Goal: Task Accomplishment & Management: Manage account settings

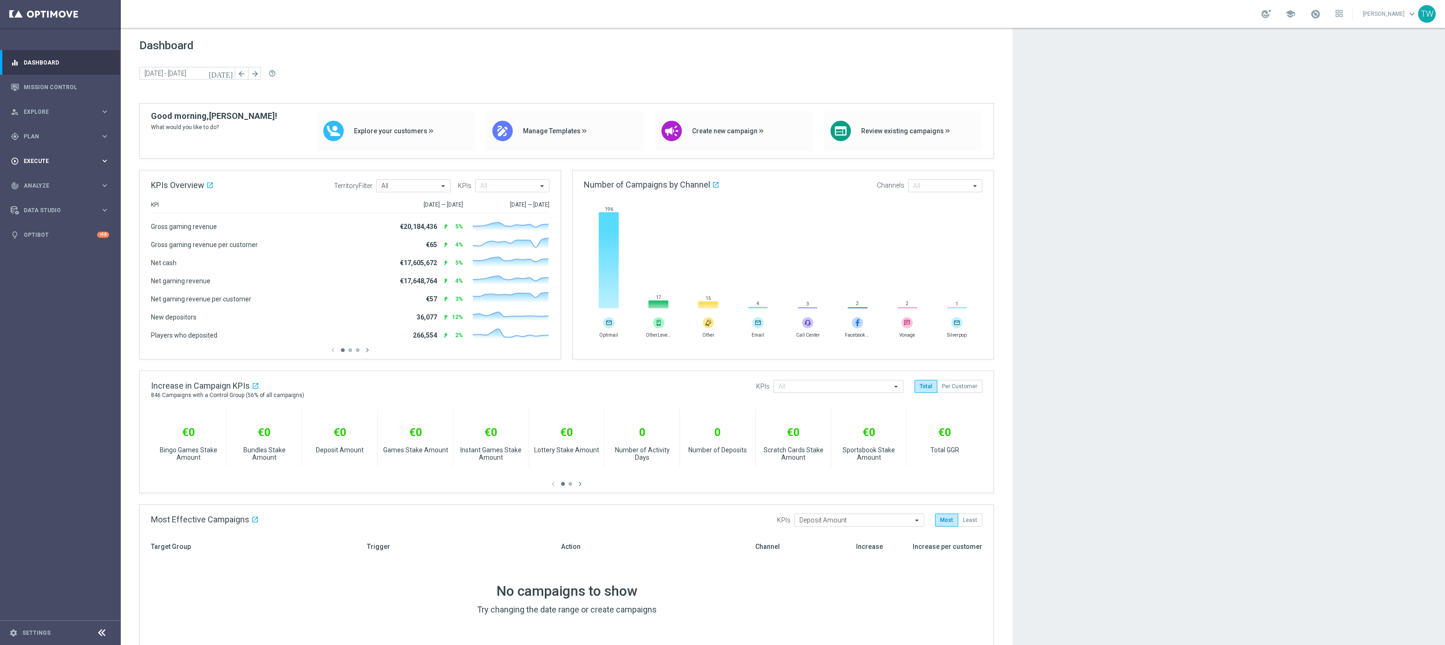
click at [105, 161] on icon "keyboard_arrow_right" at bounding box center [104, 160] width 9 height 9
click at [106, 141] on div "gps_fixed Plan keyboard_arrow_right" at bounding box center [60, 136] width 120 height 25
click at [103, 186] on icon "keyboard_arrow_right" at bounding box center [104, 183] width 9 height 9
click at [20, 197] on section "Target Groups Actions Templates keyboard_arrow_right Optimail OptiMobile In-App" at bounding box center [60, 232] width 120 height 167
click at [38, 196] on link "Optimail" at bounding box center [63, 197] width 68 height 7
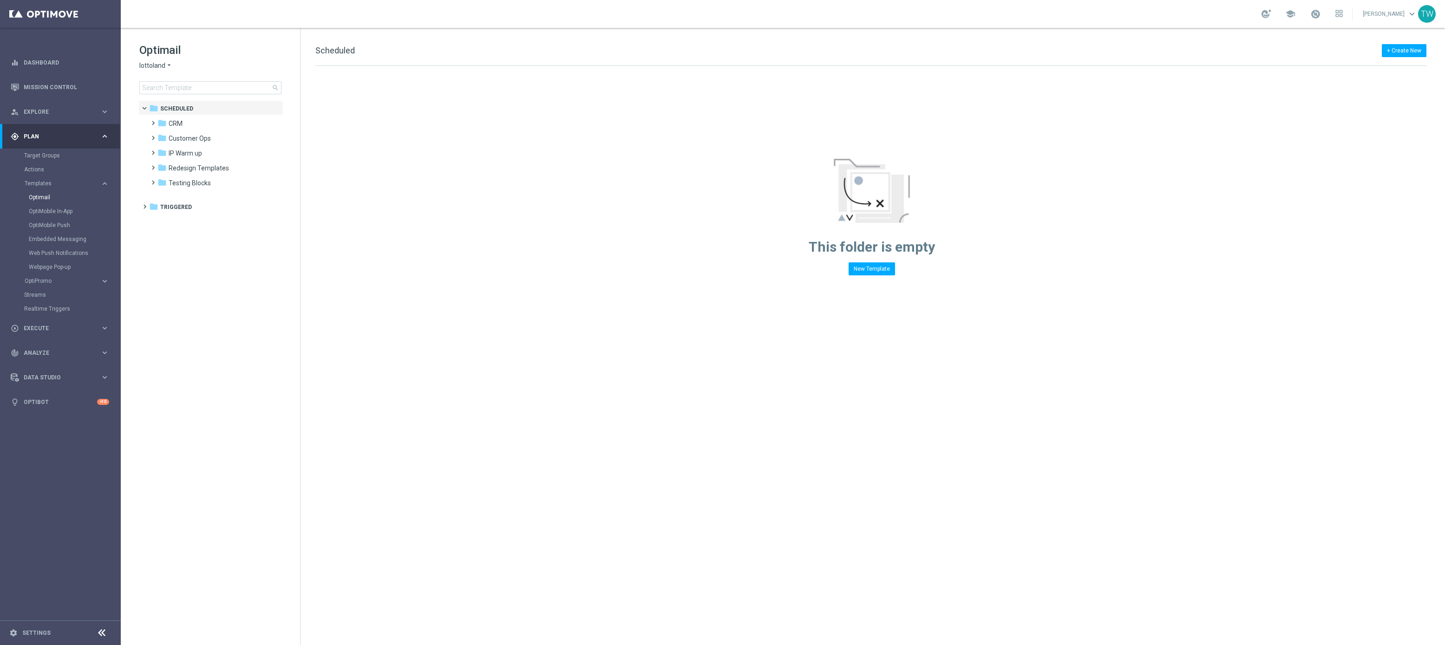
click at [151, 65] on span "lottoland" at bounding box center [152, 65] width 26 height 9
click at [171, 85] on div "KenoGO" at bounding box center [175, 87] width 70 height 11
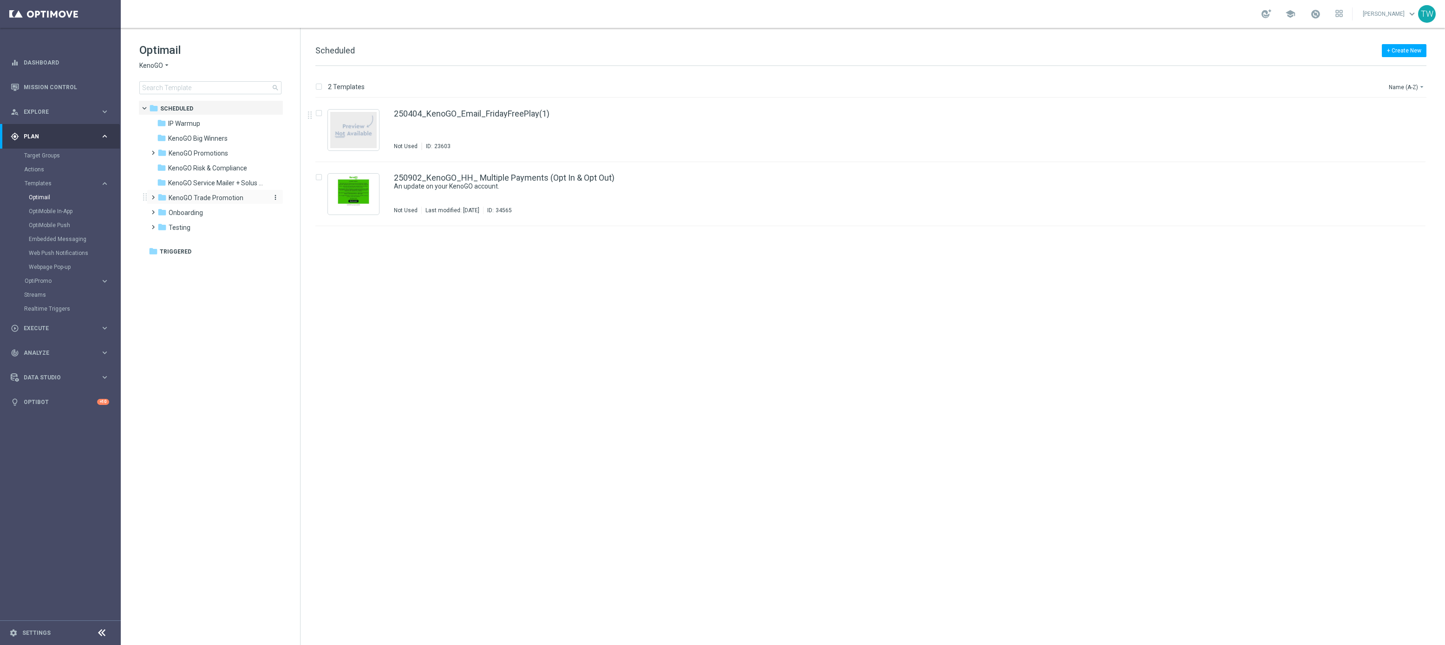
click at [225, 197] on span "KenoGO Trade Promotion" at bounding box center [206, 198] width 75 height 8
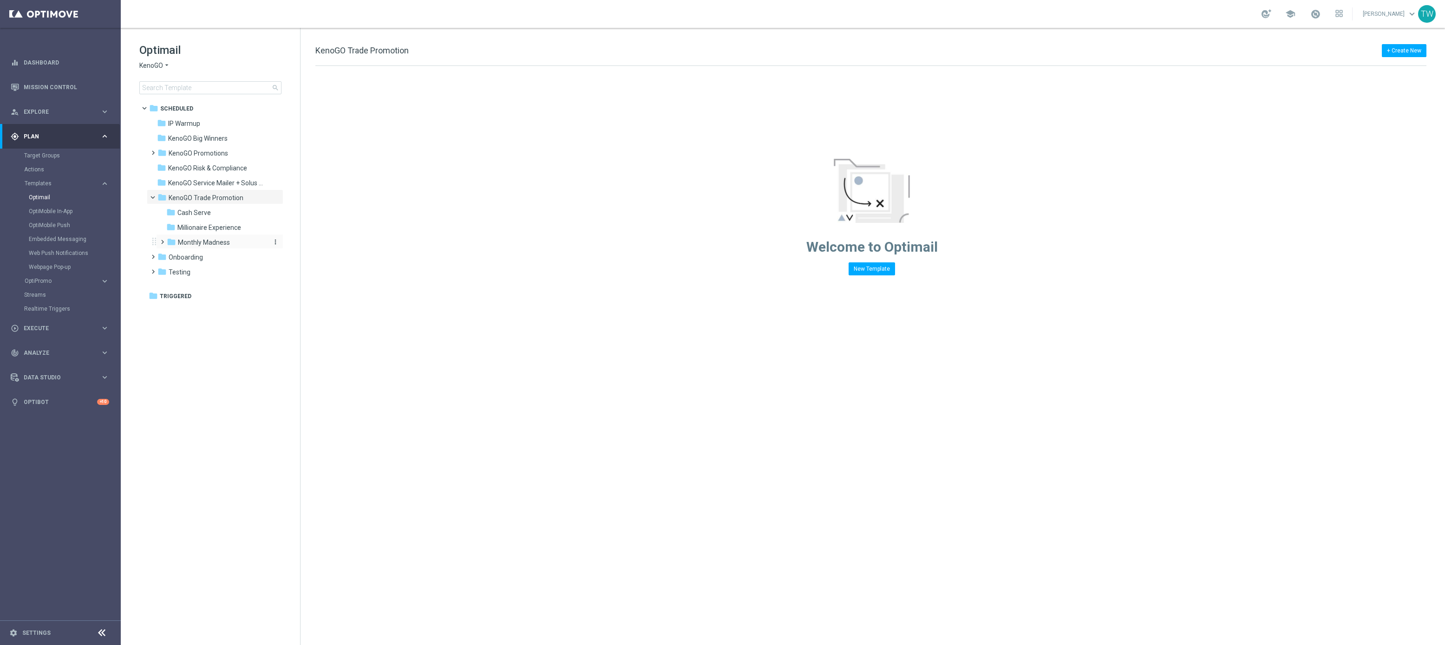
click at [228, 244] on span "Monthly Madness" at bounding box center [204, 242] width 52 height 8
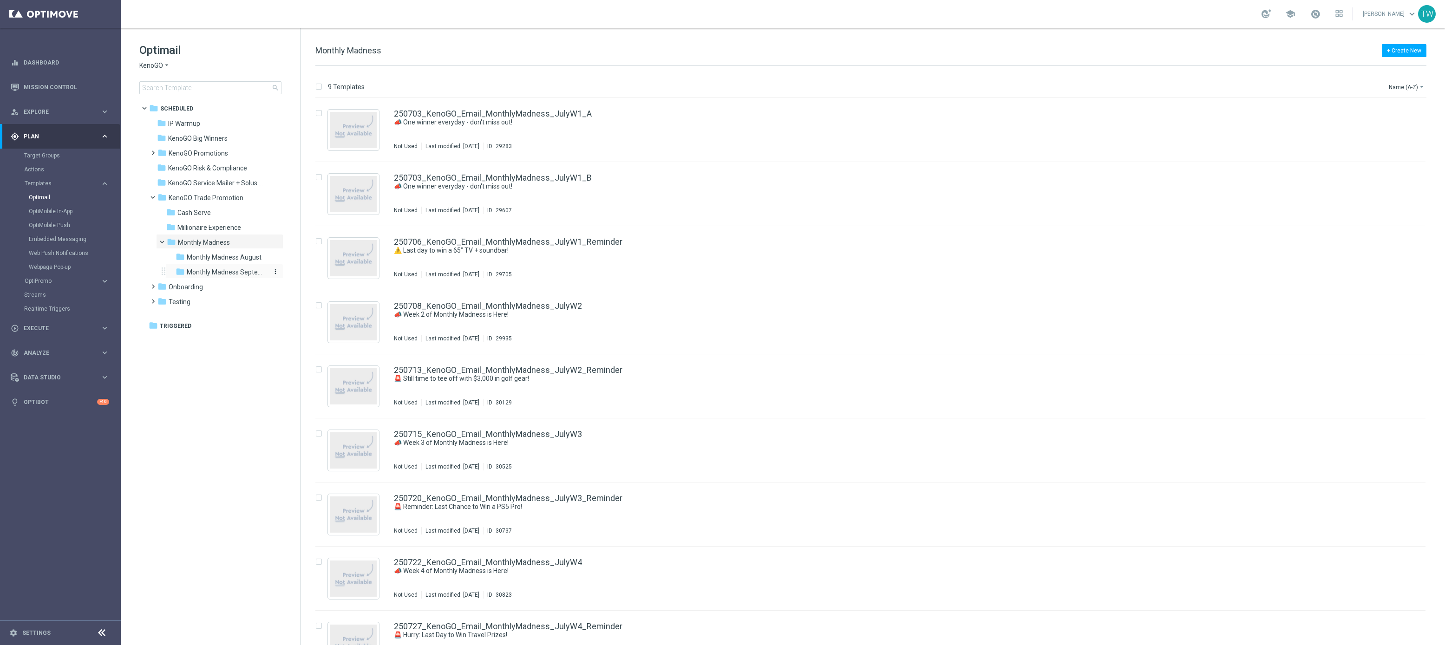
click at [248, 272] on span "Monthly Madness September" at bounding box center [227, 272] width 80 height 8
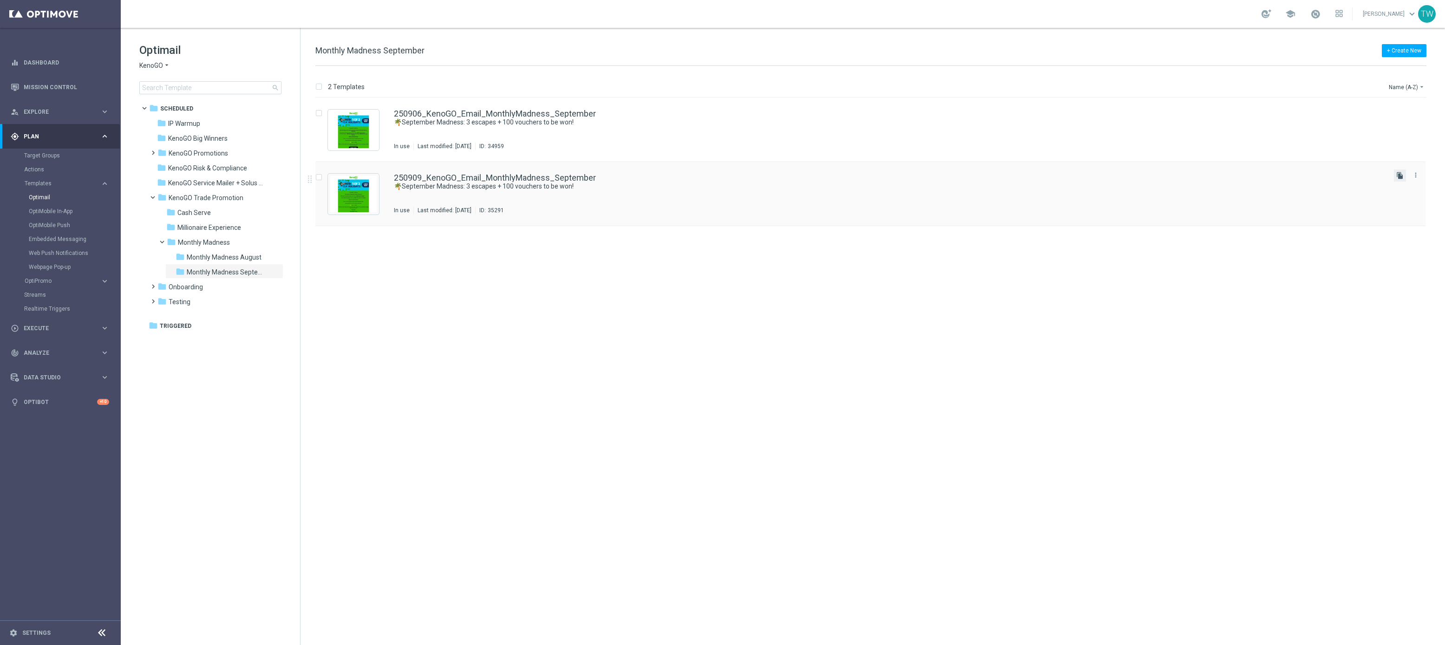
click at [1398, 176] on icon "file_copy" at bounding box center [1399, 175] width 7 height 7
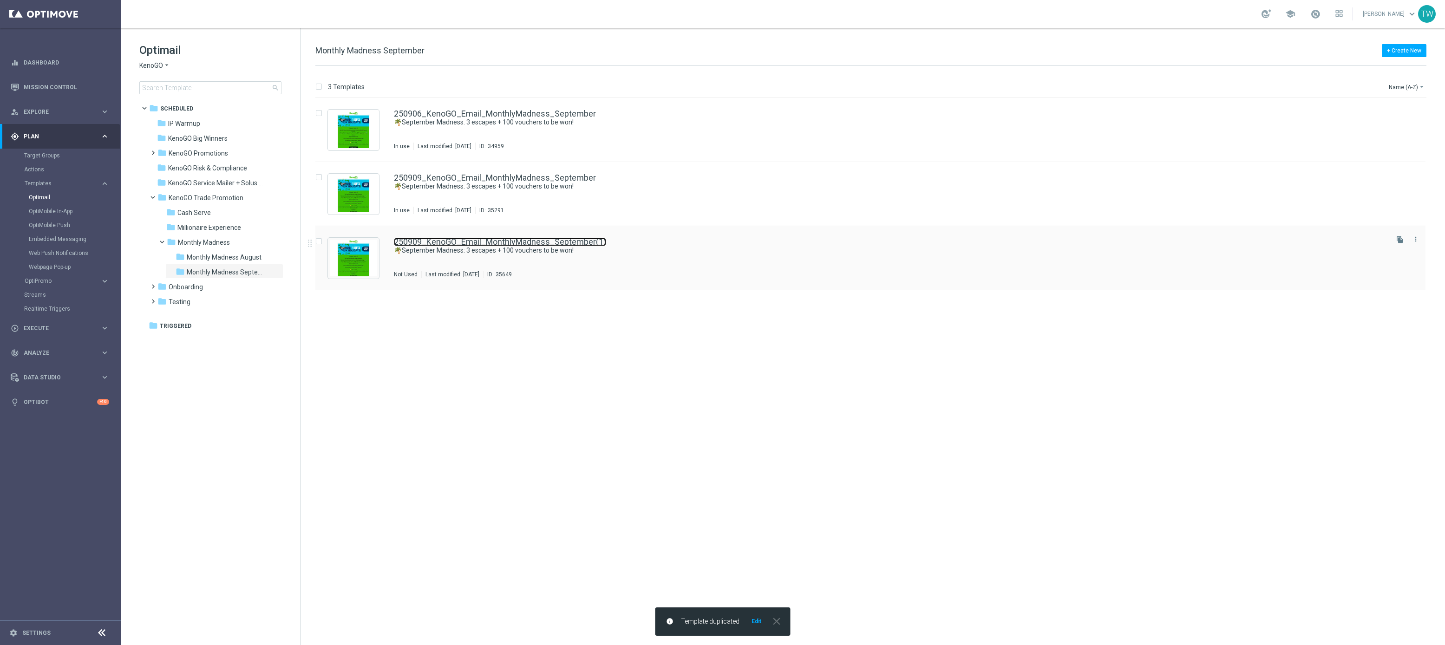
click at [565, 243] on link "250909_KenoGO_Email_MonthlyMadness_September(1)" at bounding box center [500, 242] width 212 height 8
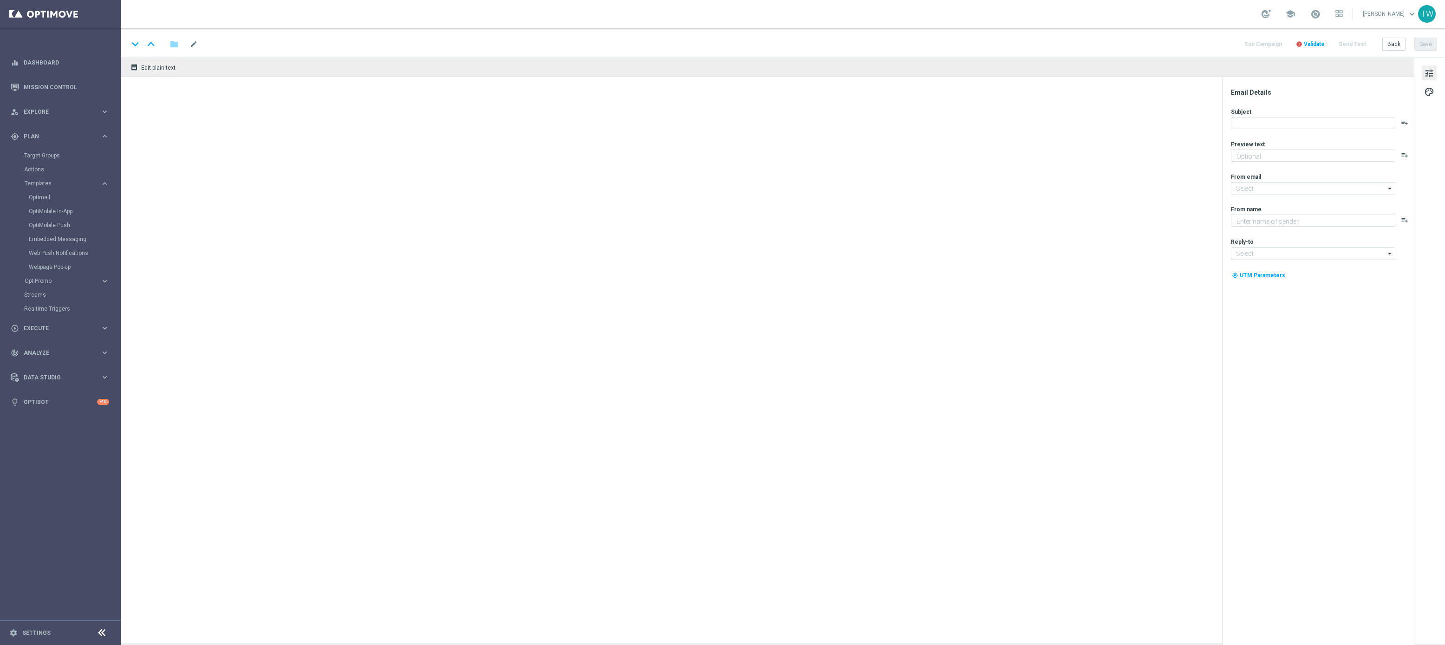
type textarea "Enter now for your chance to getaway in style!"
type input "mail@crm.kenogo.com.au"
type textarea "KenoGO"
type input "support@kenogo.com.au"
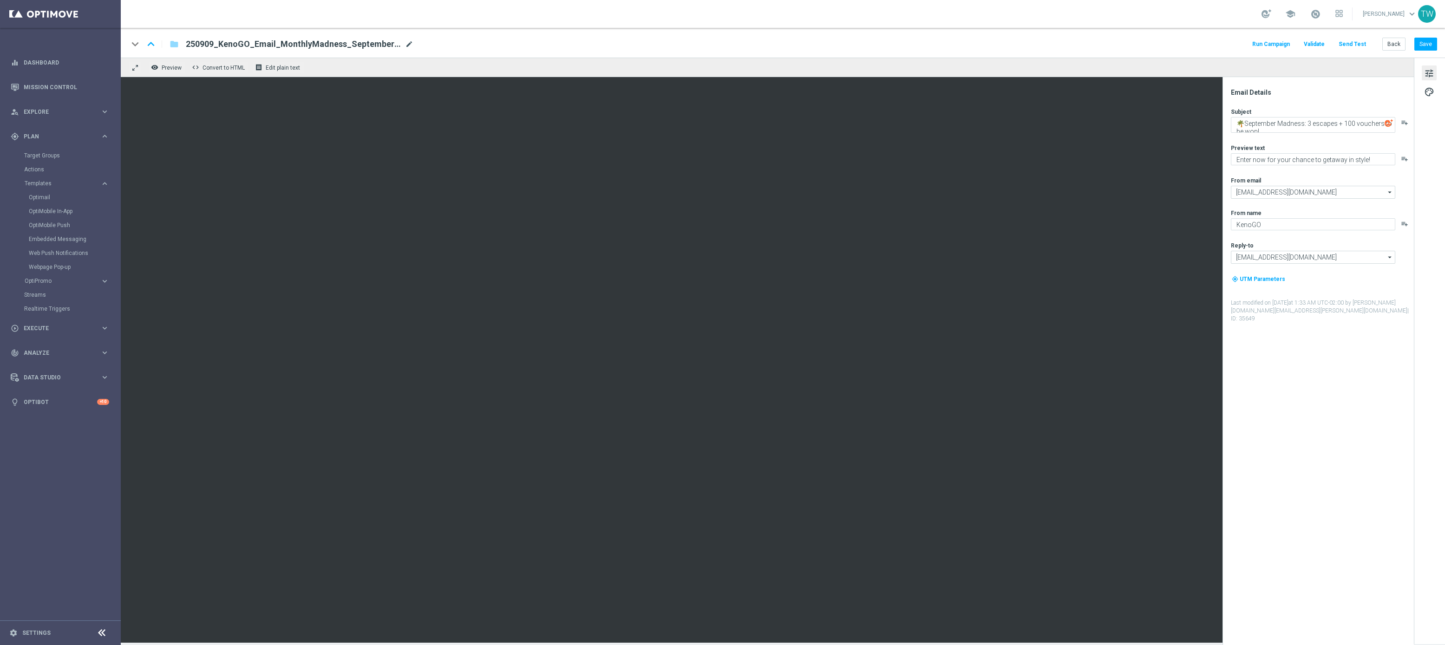
click at [405, 46] on span "mode_edit" at bounding box center [409, 44] width 8 height 8
click at [212, 44] on input "250909_KenoGO_Email_MonthlyMadness_September" at bounding box center [301, 44] width 230 height 12
type input "250915_KenoGO_Email_MonthlyMadness_September"
click at [387, 47] on input "250915_KenoGO_Email_MonthlyMadness_September" at bounding box center [301, 44] width 230 height 12
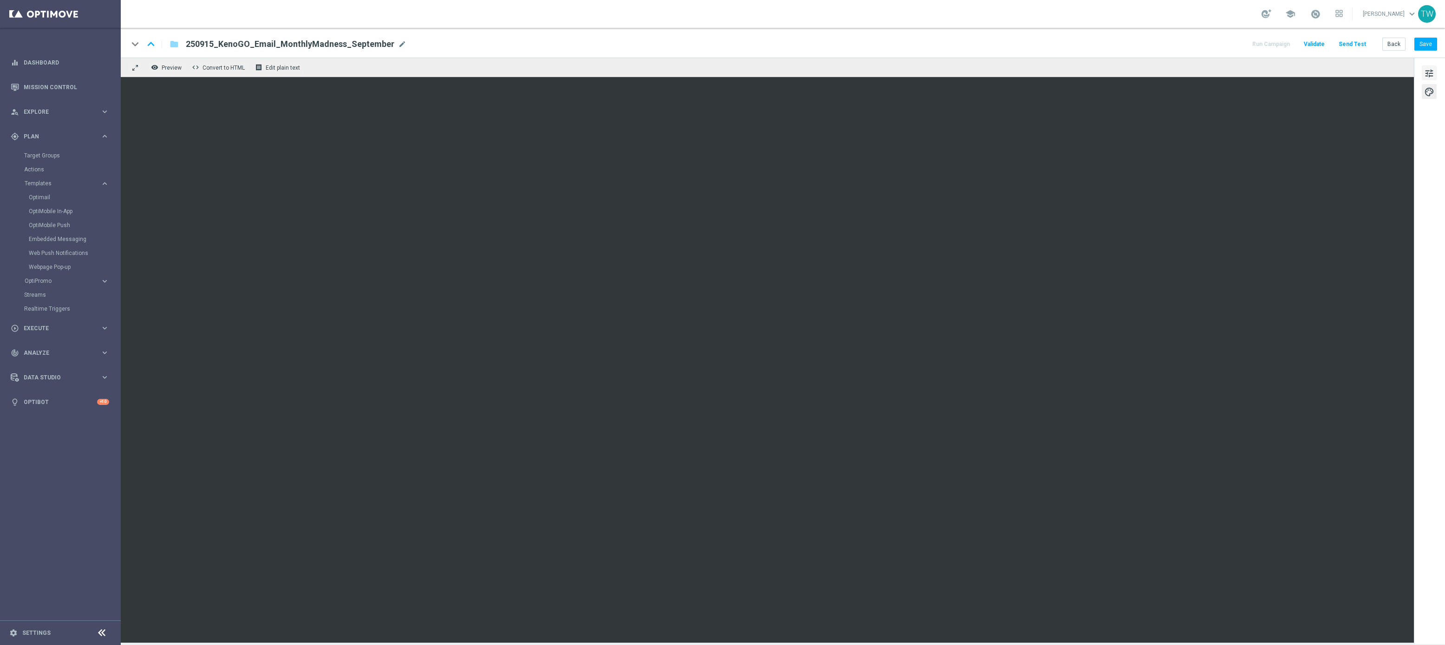
click at [1428, 70] on span "tune" at bounding box center [1429, 73] width 10 height 12
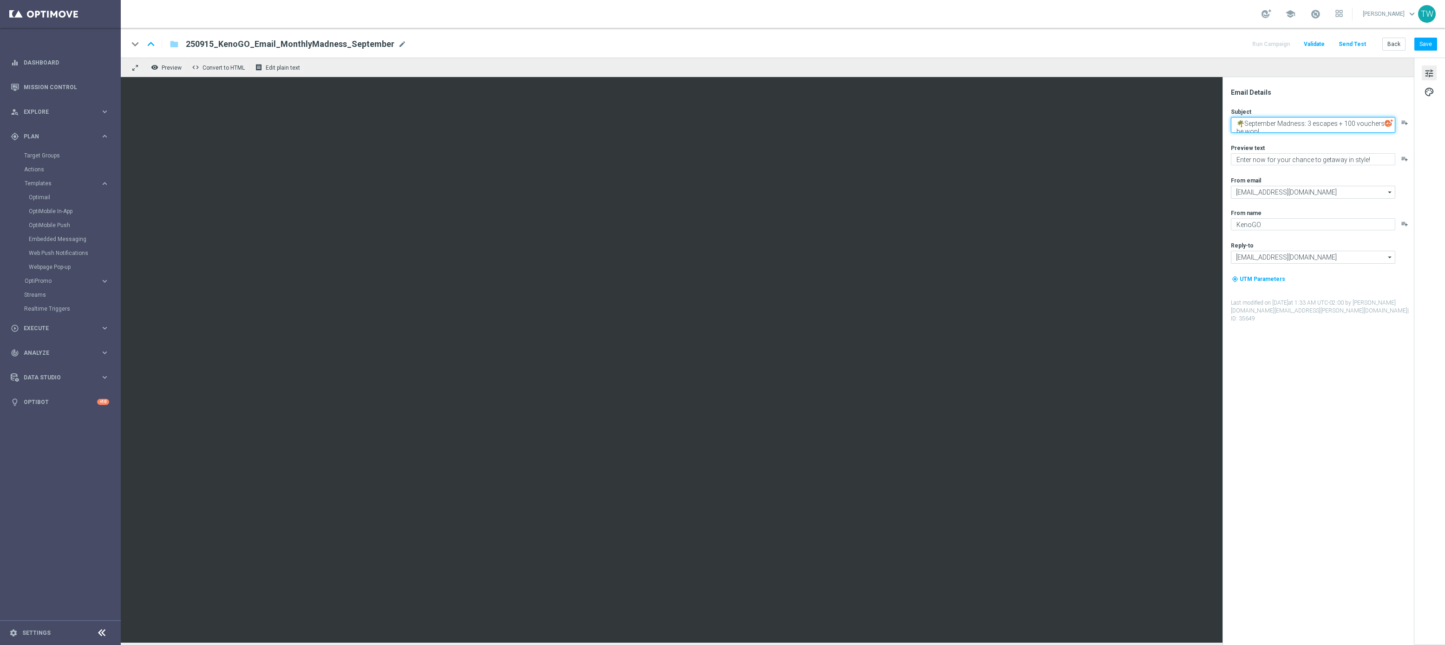
click at [1265, 127] on textarea "🌴September Madness: 3 escapes + 100 vouchers to be won!" at bounding box center [1313, 125] width 164 height 16
click at [1266, 131] on textarea "🌴September Madness: 3 escapes + 100 vouchers to be won!" at bounding box center [1313, 125] width 164 height 16
drag, startPoint x: 1245, startPoint y: 124, endPoint x: 1314, endPoint y: 147, distance: 72.2
click at [1314, 147] on div "Subject 🌴September Madness: 3 escapes + 100 vouchers to be won! playlist_add Pr…" at bounding box center [1322, 215] width 182 height 215
paste textarea "Don't Miss Out on Luxury Escapes"
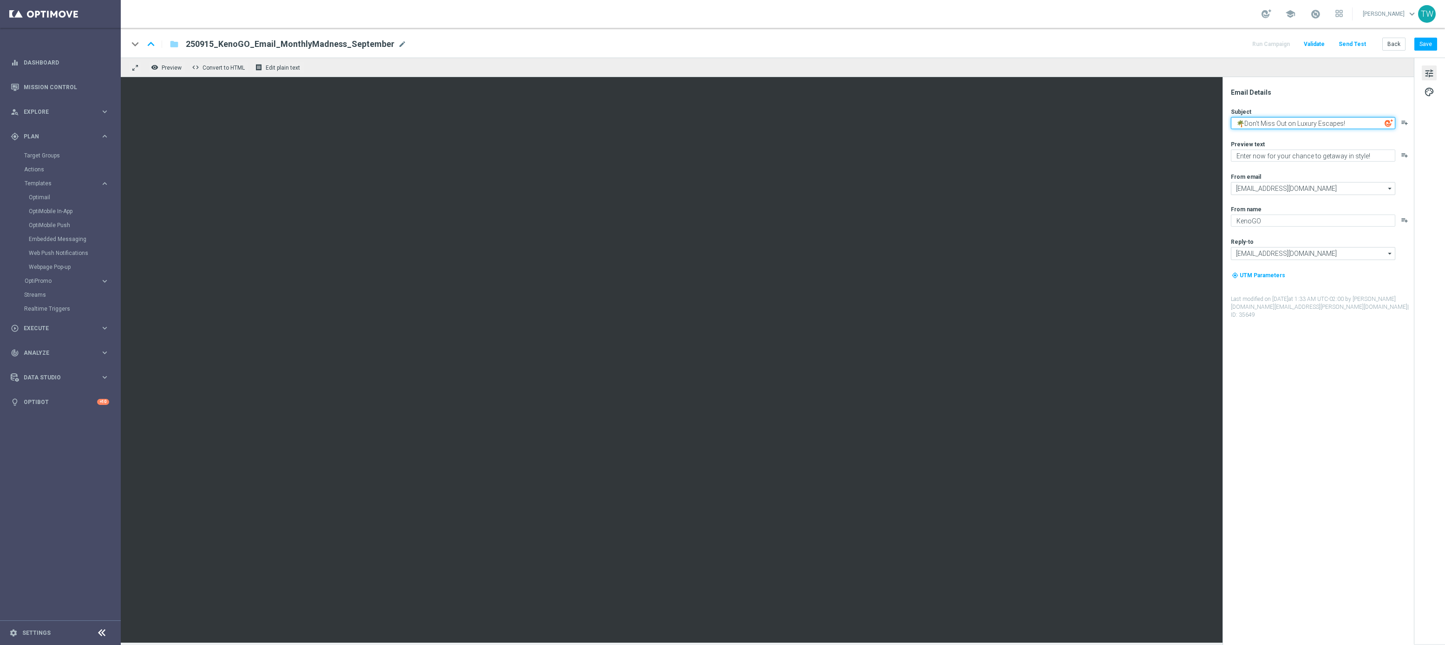
click at [1244, 122] on textarea "🌴Don't Miss Out on Luxury Escapes!" at bounding box center [1313, 123] width 164 height 12
type textarea "🌴 Don't Miss Out on Luxury Escapes!"
click at [1301, 156] on textarea "Enter now for your chance to getaway in style!" at bounding box center [1313, 156] width 164 height 12
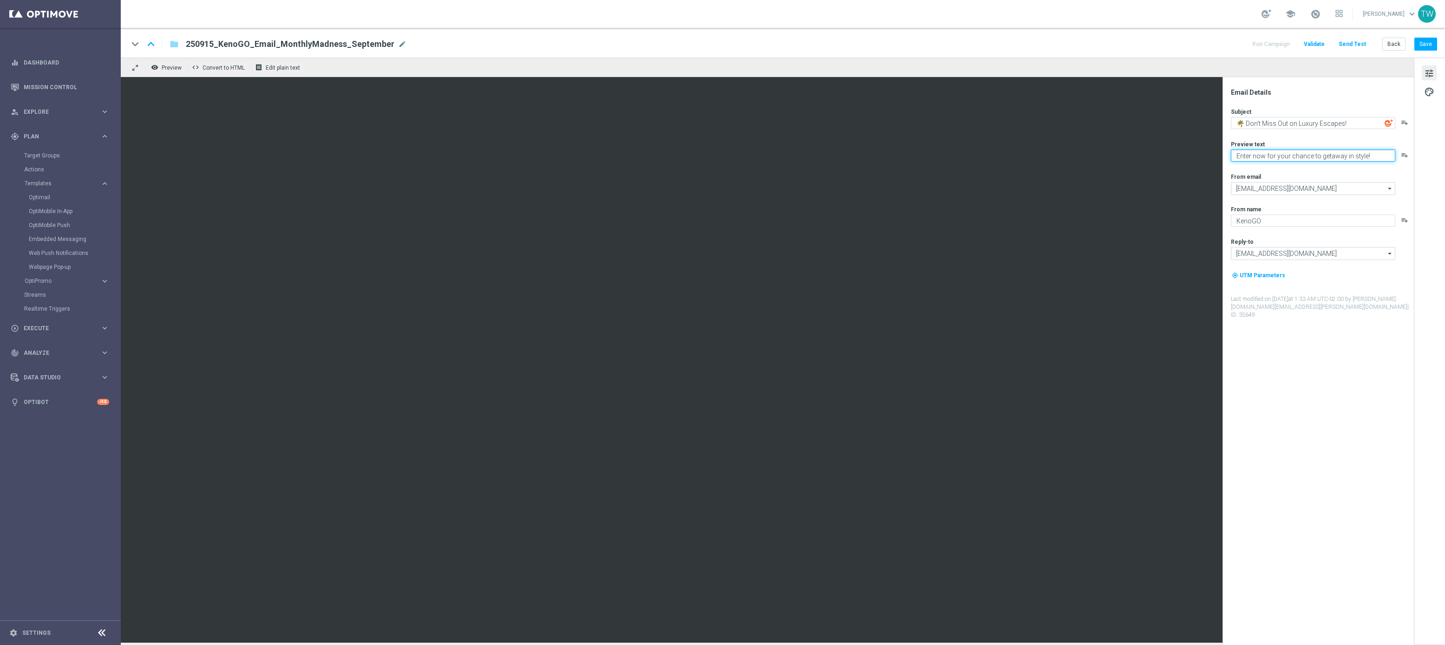
click at [1301, 156] on textarea "Enter now for your chance to getaway in style!" at bounding box center [1313, 156] width 164 height 12
paste textarea "September's not over yet—get your entries in"
drag, startPoint x: 1312, startPoint y: 155, endPoint x: 1334, endPoint y: 166, distance: 24.9
click at [1312, 155] on textarea "September's not over yet—get your entries in!" at bounding box center [1313, 156] width 164 height 12
type textarea "September's not over yet - get your entries in!"
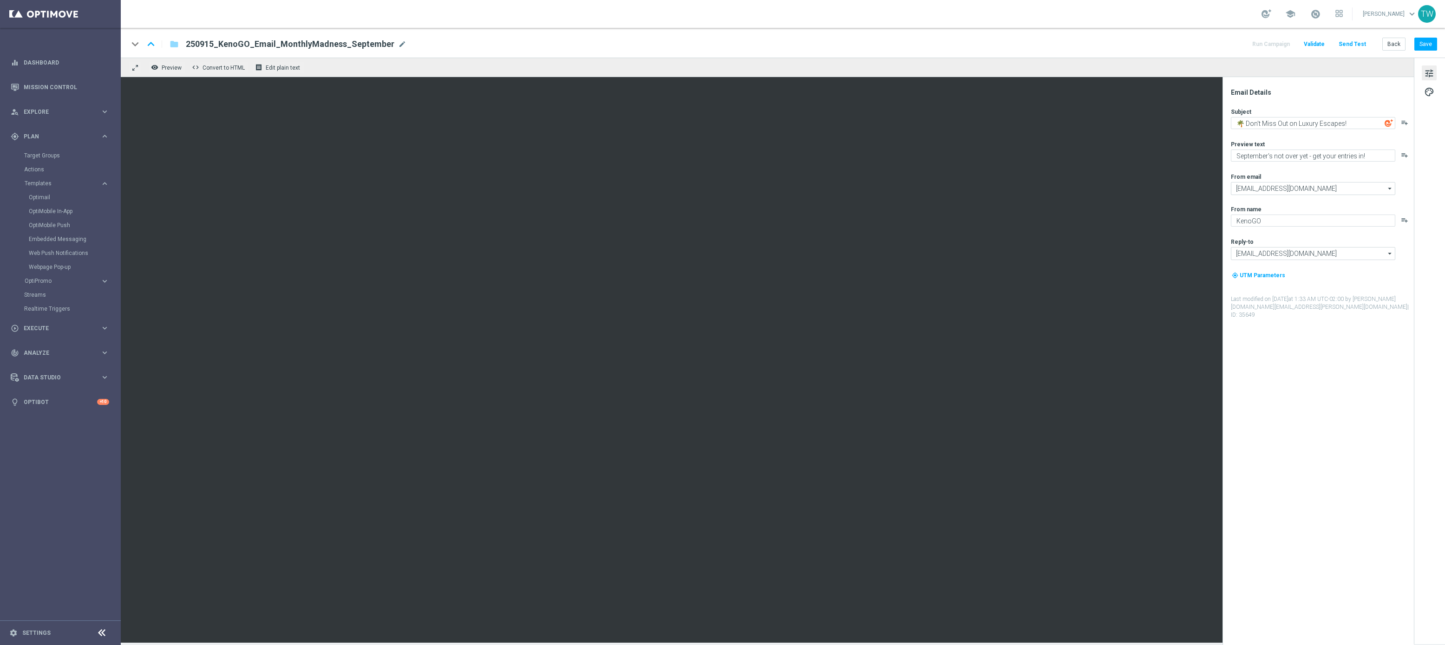
click at [1428, 33] on div "keyboard_arrow_down keyboard_arrow_up folder 250915_KenoGO_Email_MonthlyMadness…" at bounding box center [783, 43] width 1324 height 30
click at [1427, 43] on button "Save" at bounding box center [1425, 44] width 23 height 13
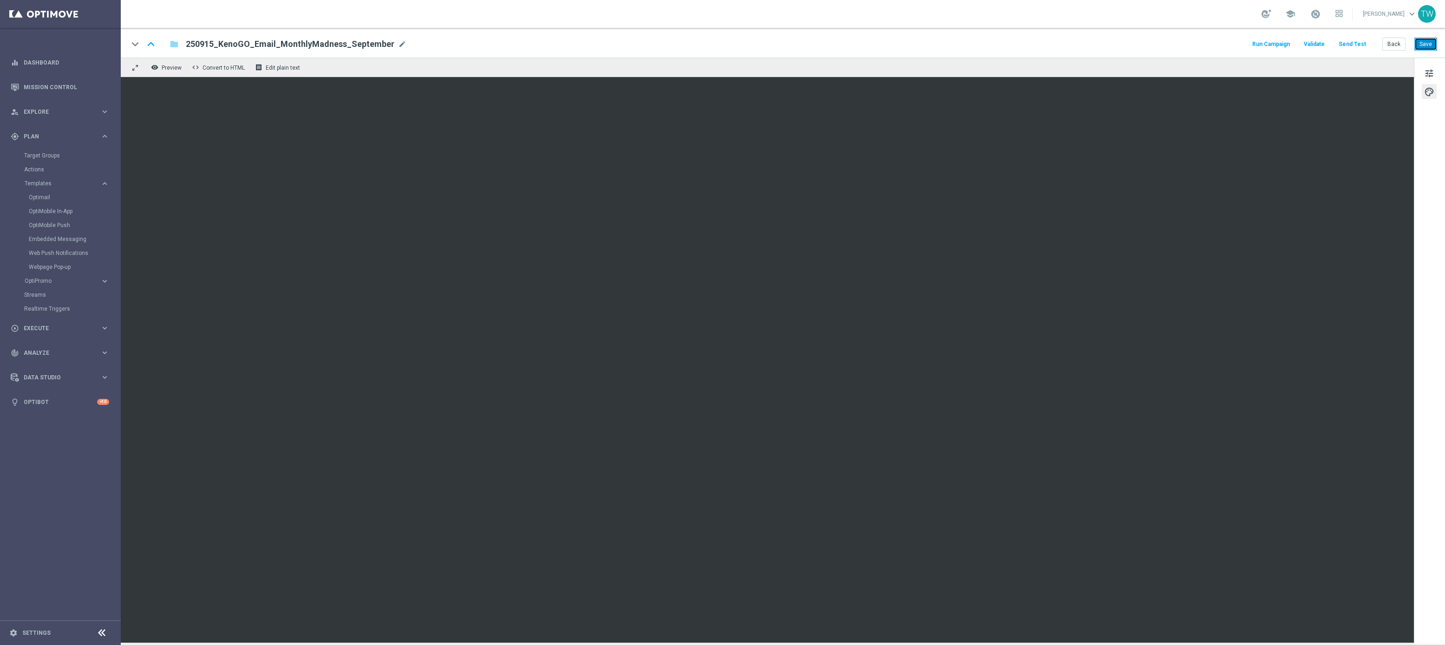
click at [1427, 46] on button "Save" at bounding box center [1425, 44] width 23 height 13
click at [1434, 70] on button "tune" at bounding box center [1428, 72] width 15 height 15
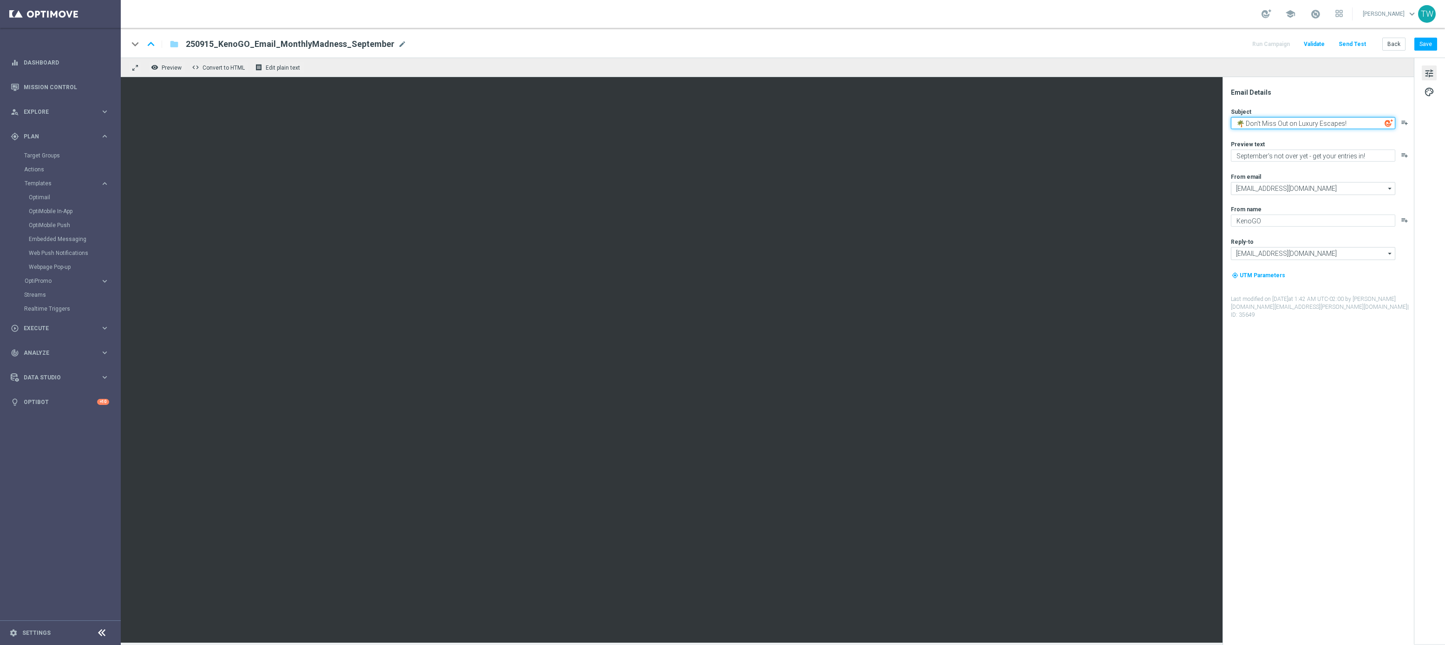
paste textarea "✈️"
type textarea "🌴✈️ Don't Miss Out on Luxury Escapes!"
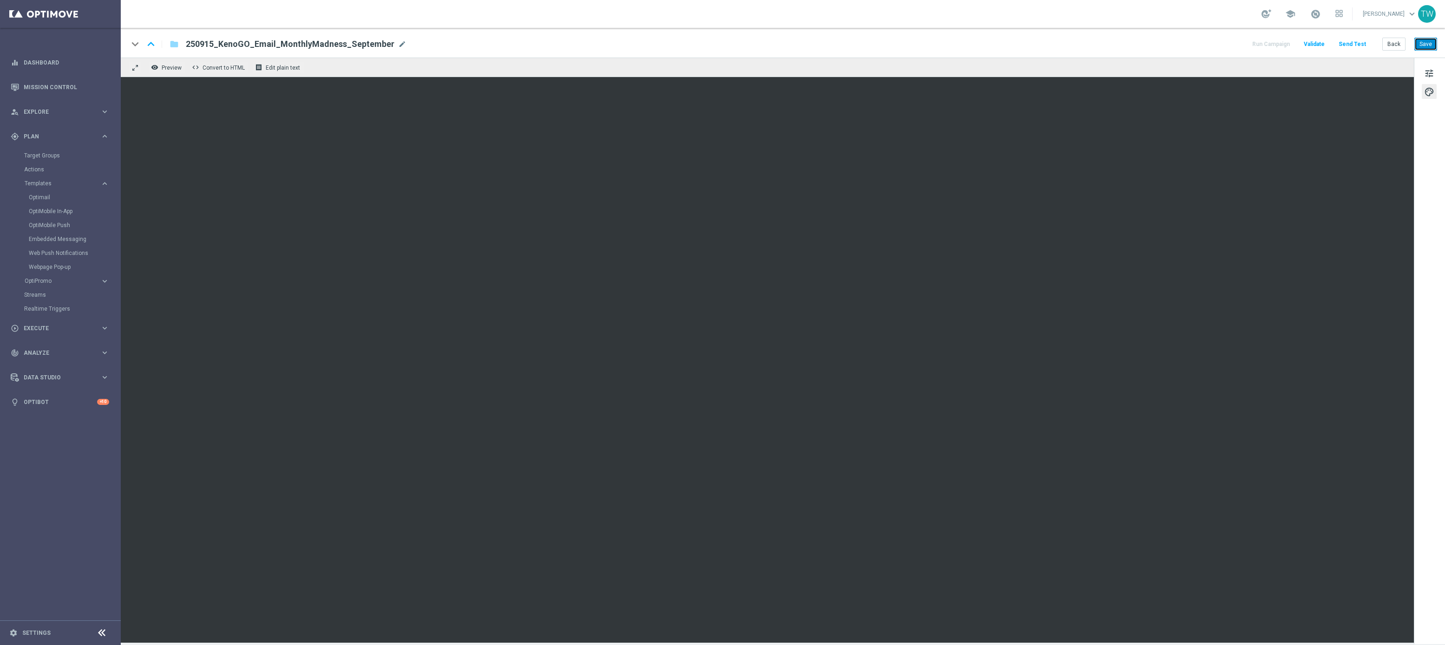
click at [1428, 42] on button "Save" at bounding box center [1425, 44] width 23 height 13
click at [1366, 44] on button "Send Test" at bounding box center [1352, 44] width 30 height 13
click at [1342, 47] on button "Send Test" at bounding box center [1352, 44] width 30 height 13
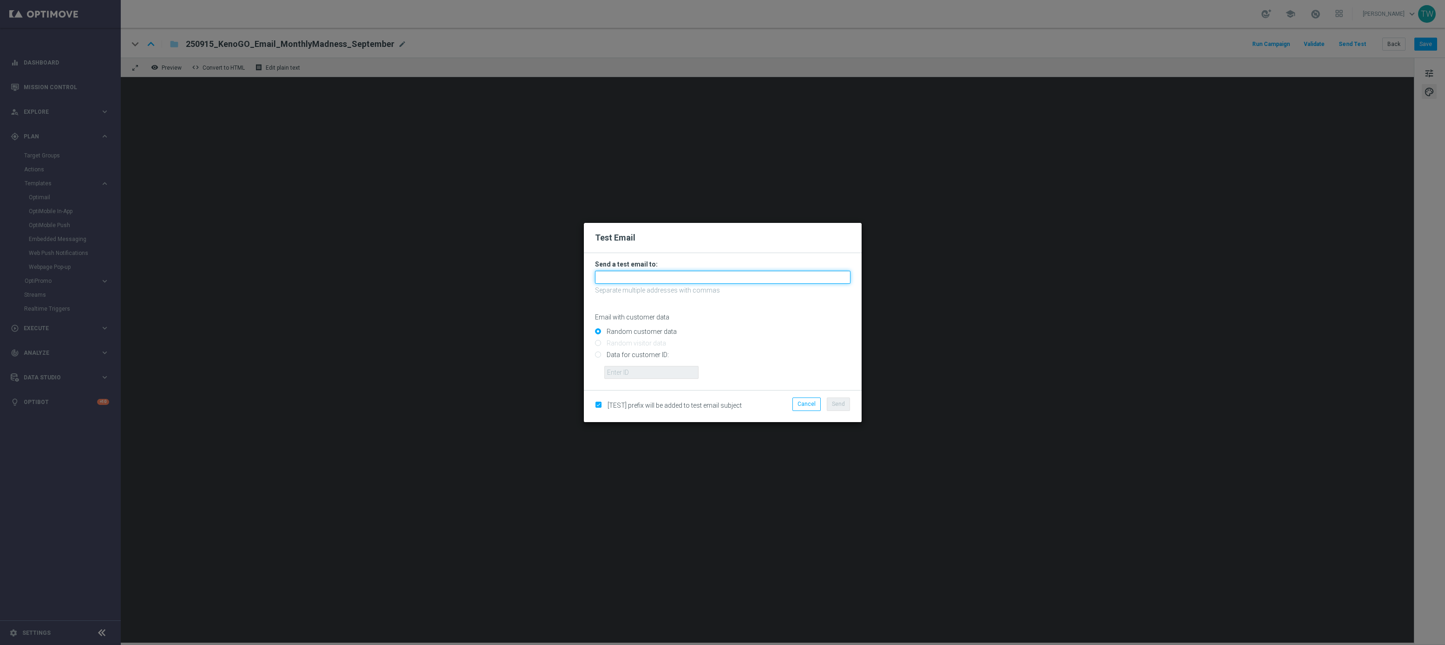
click at [720, 280] on input "text" at bounding box center [722, 277] width 255 height 13
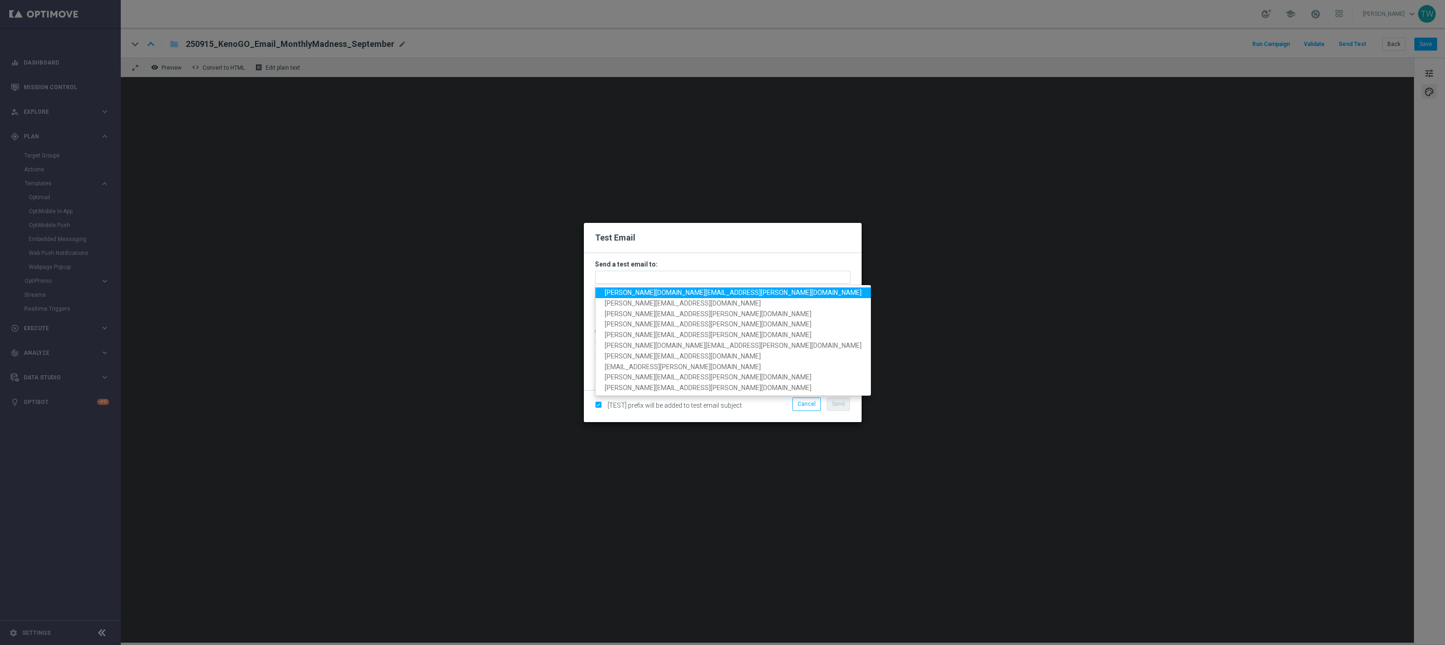
click at [667, 293] on span "tina.wang@kenogo.com" at bounding box center [733, 292] width 257 height 7
type input "tina.wang@kenogo.com"
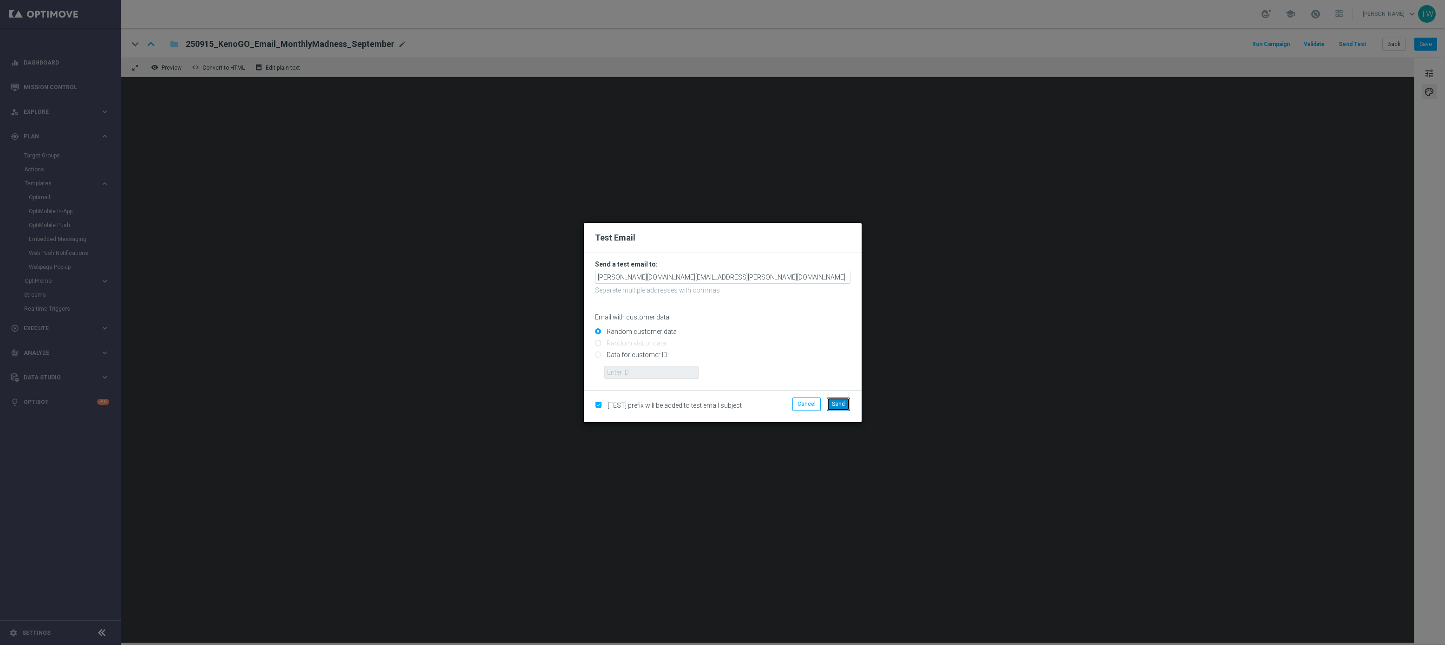
click at [840, 405] on span "Send" at bounding box center [838, 404] width 13 height 7
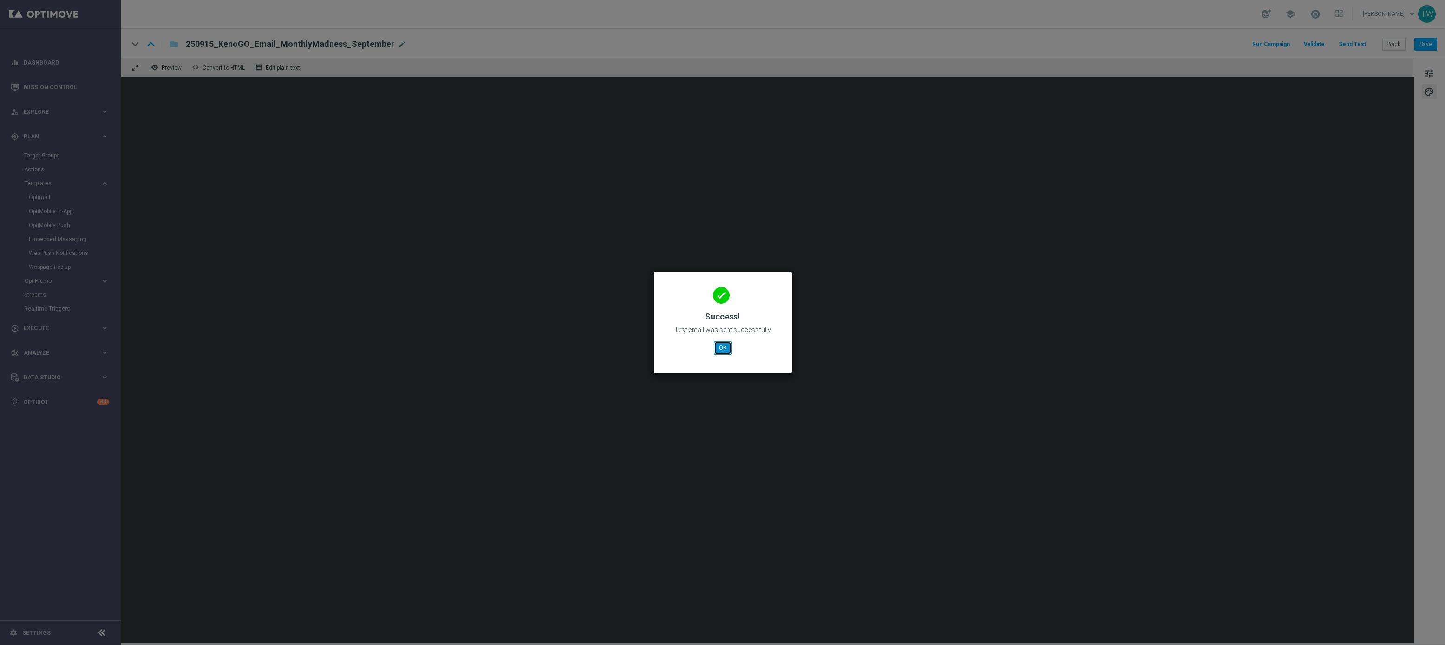
click at [726, 350] on button "OK" at bounding box center [723, 347] width 18 height 13
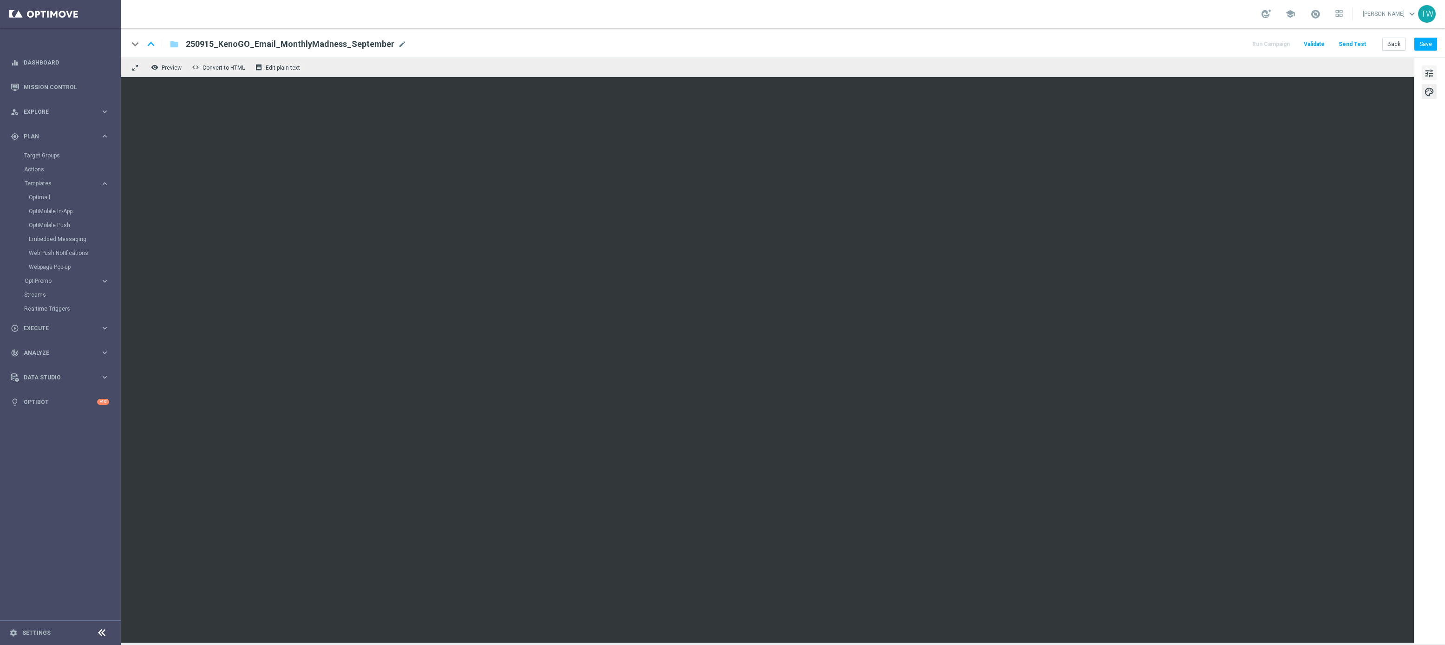
click at [1431, 73] on span "tune" at bounding box center [1429, 73] width 10 height 12
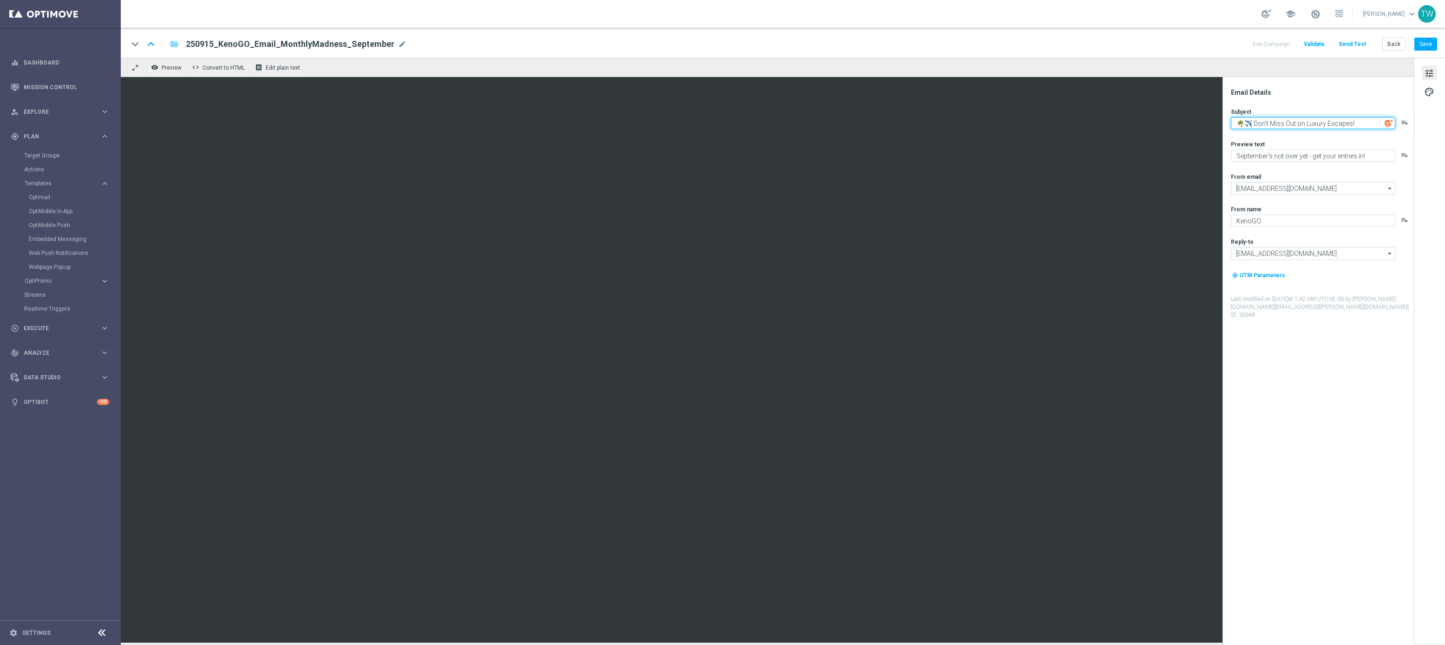
click at [1266, 123] on textarea "🌴✈️ Don't Miss Out on Luxury Escapes!" at bounding box center [1313, 123] width 164 height 12
drag, startPoint x: 1271, startPoint y: 124, endPoint x: 1339, endPoint y: 122, distance: 67.3
click at [1339, 122] on textarea "🌴✈️ Don't Miss Out on Luxury Escapes!" at bounding box center [1313, 123] width 164 height 12
click at [1339, 123] on textarea "🌴✈️ Don't Miss Out on Luxury Escapes!" at bounding box center [1313, 123] width 164 height 12
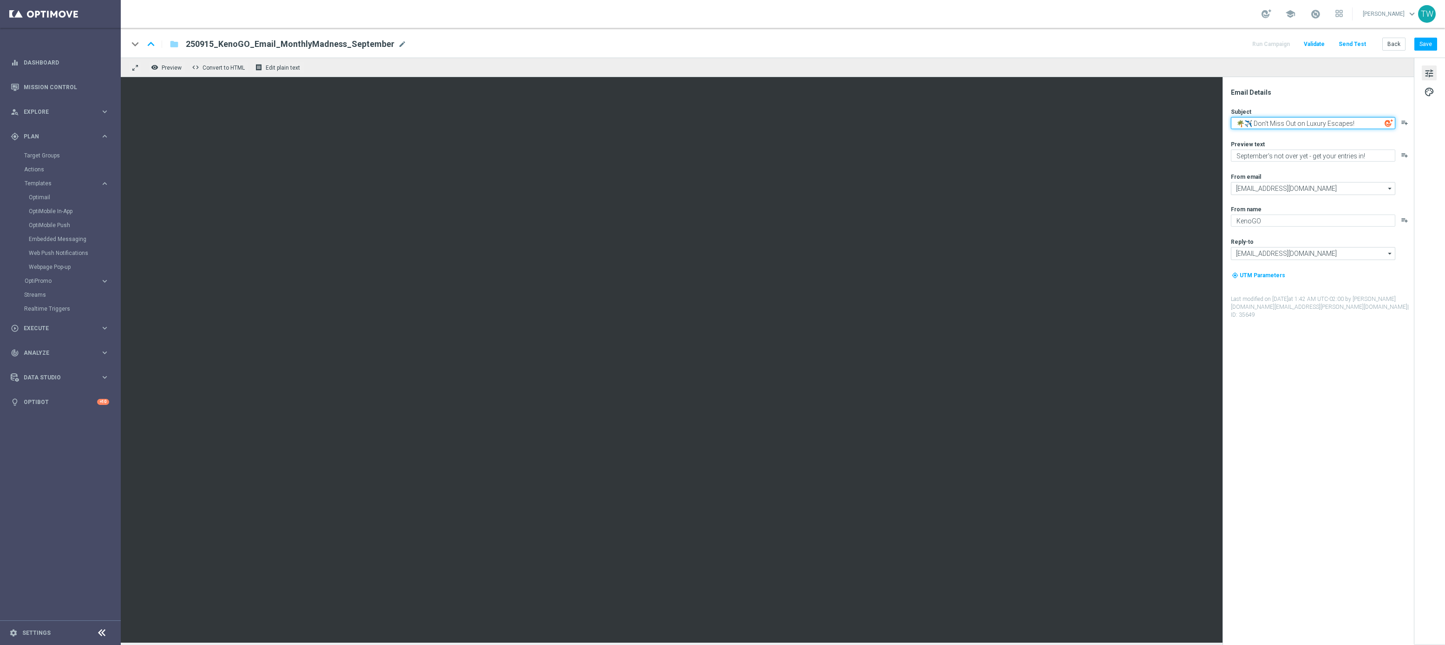
click at [1339, 122] on textarea "🌴✈️ Don't Miss Out on Luxury Escapes!" at bounding box center [1313, 123] width 164 height 12
paste textarea "Luxury Escape Still Up for Grabs"
click at [1236, 125] on textarea "$15K Luxury Escapes Still Up for Grabs" at bounding box center [1313, 123] width 164 height 12
click at [1356, 122] on textarea "$15K Luxury Escapes Still Up for Grabs" at bounding box center [1313, 123] width 164 height 12
click at [1236, 124] on textarea "$15K Luxury Escapes Still Up for Grabs" at bounding box center [1313, 123] width 164 height 12
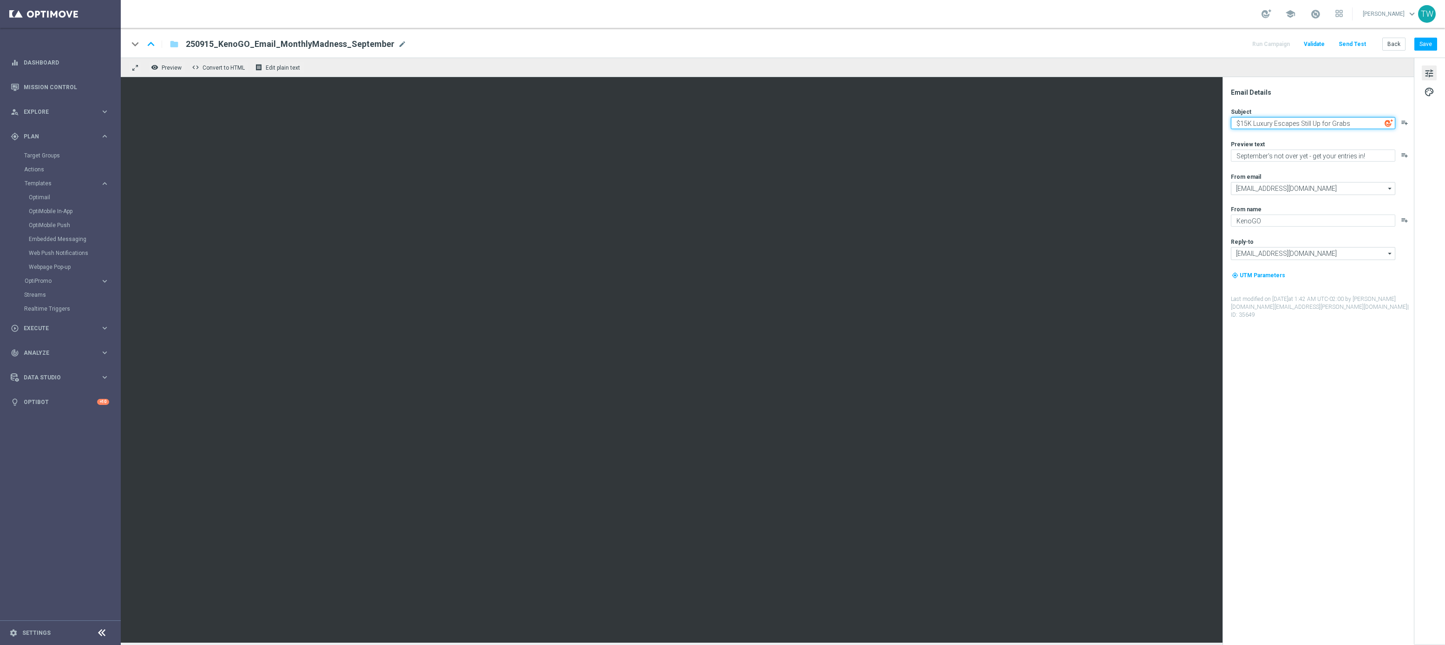
paste textarea "🌴"
click at [1307, 119] on textarea "🌴 $15K Luxury Escapes Still Up for Grabs" at bounding box center [1313, 123] width 164 height 12
click at [1308, 122] on textarea "🌴 $15K Luxury Escapes Still Up for Grabs" at bounding box center [1313, 123] width 164 height 12
type textarea "🌴 $15K Luxury Escapes Still Up for Grabs"
click at [1431, 44] on button "Save" at bounding box center [1425, 44] width 23 height 13
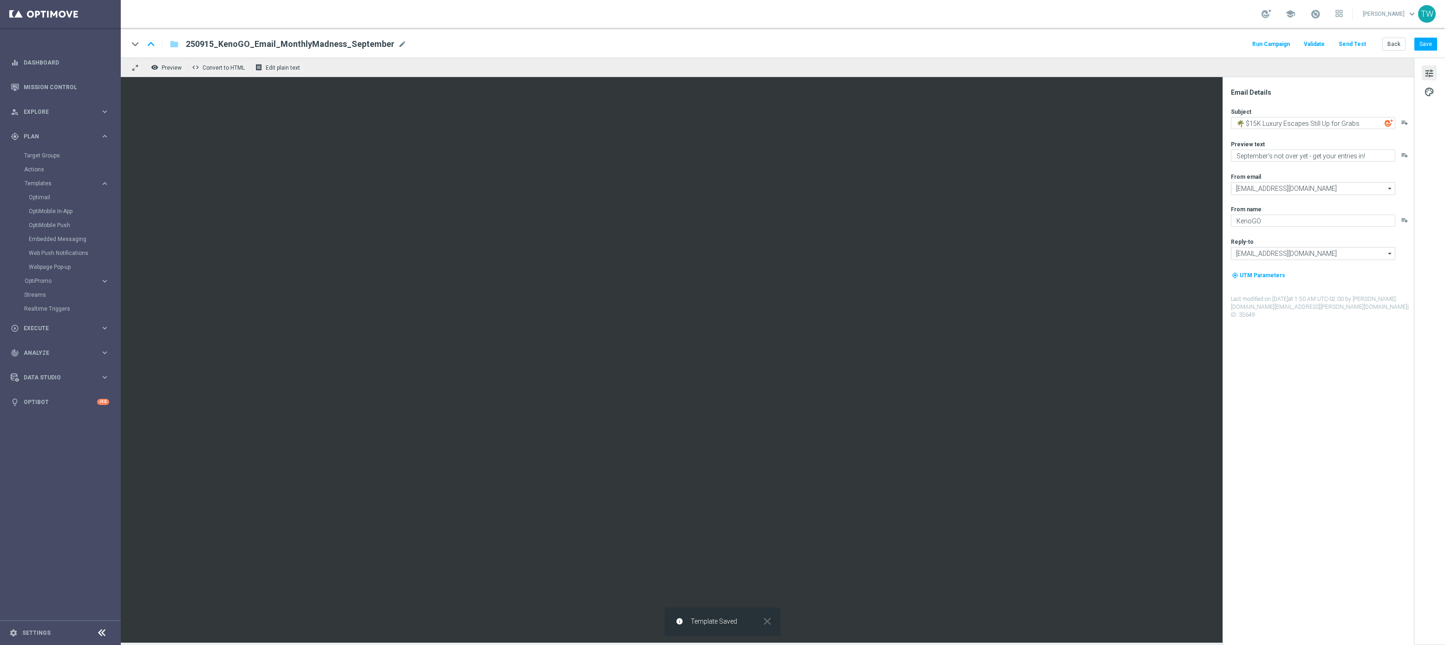
click at [1360, 45] on button "Send Test" at bounding box center [1352, 44] width 30 height 13
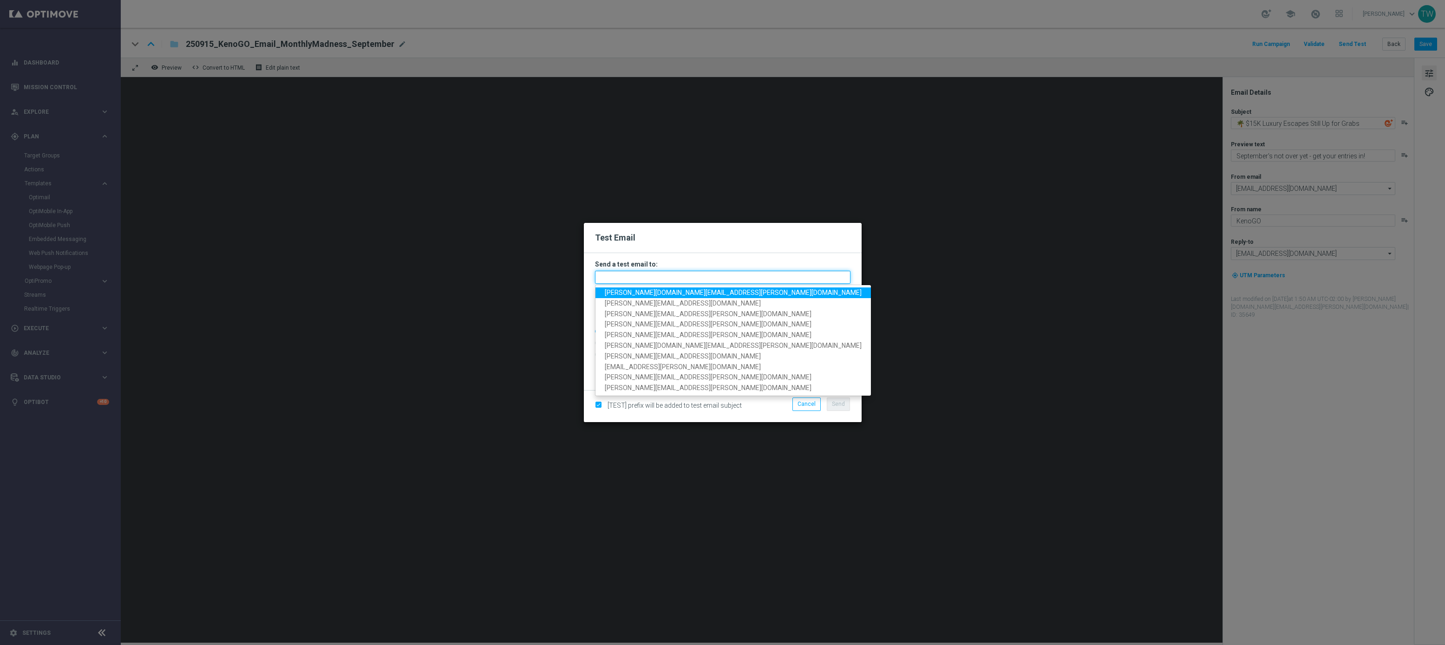
drag, startPoint x: 663, startPoint y: 280, endPoint x: 647, endPoint y: 284, distance: 15.7
click at [662, 280] on input "text" at bounding box center [722, 277] width 255 height 13
drag, startPoint x: 637, startPoint y: 292, endPoint x: 631, endPoint y: 310, distance: 19.1
click at [637, 292] on span "tina.wang@kenogo.com" at bounding box center [733, 292] width 257 height 7
type input "tina.wang@kenogo.com"
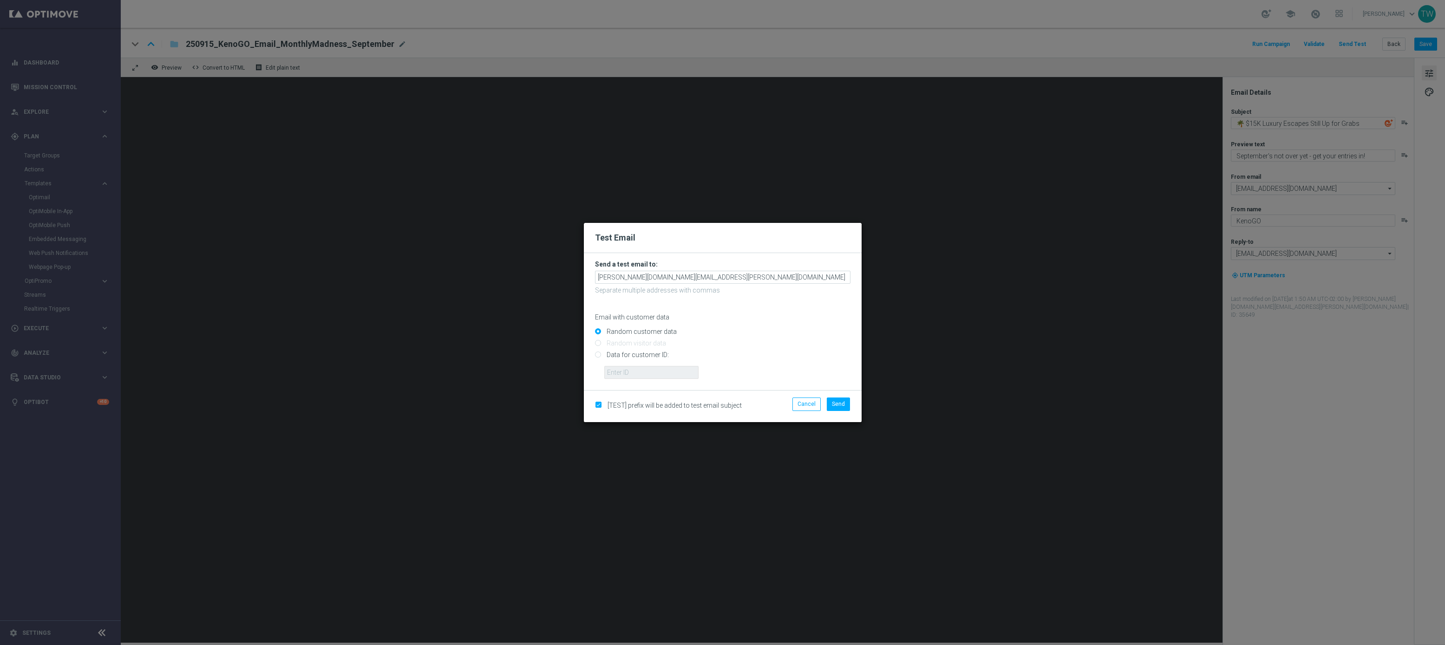
click at [604, 405] on label "[TEST] prefix will be added to test email subject" at bounding box center [672, 405] width 137 height 8
click at [598, 404] on input "checkbox" at bounding box center [598, 406] width 6 height 6
checkbox input "false"
click at [838, 406] on span "Send" at bounding box center [838, 404] width 13 height 7
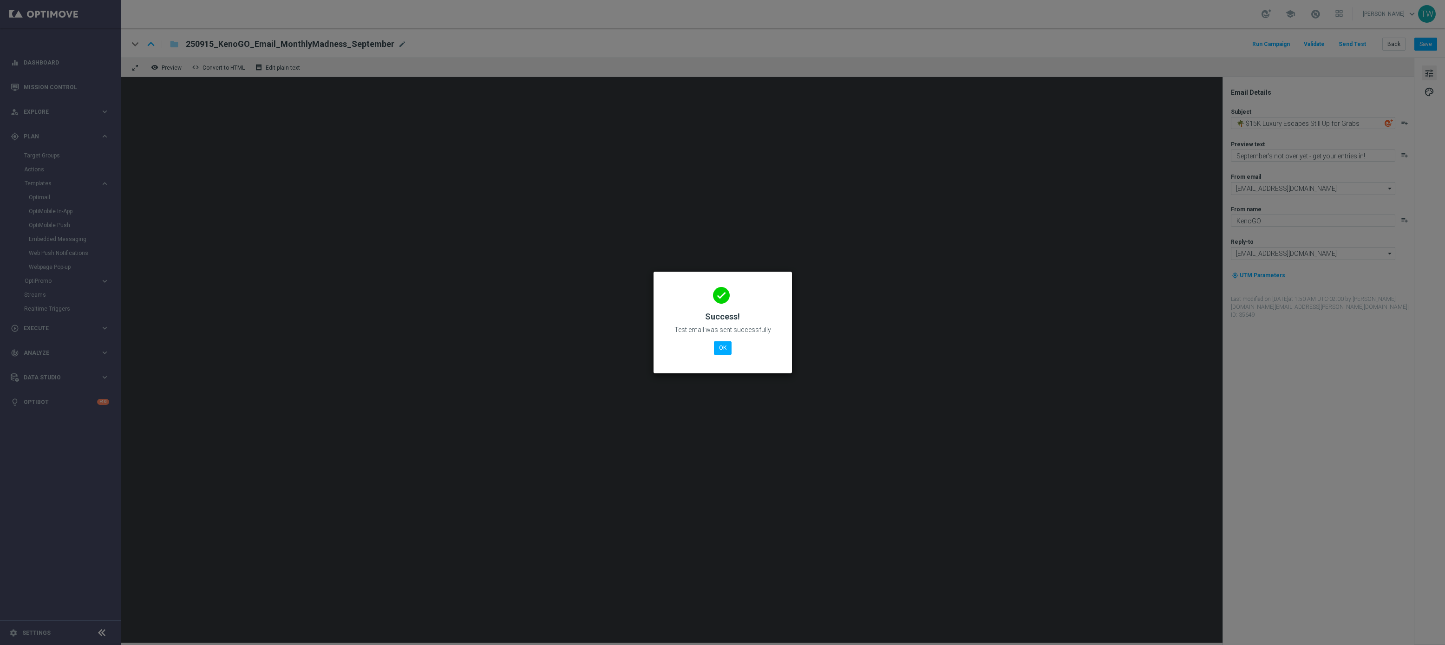
click at [736, 349] on div "done Success! Test email was sent successfully OK" at bounding box center [723, 320] width 116 height 81
click at [728, 348] on button "OK" at bounding box center [723, 347] width 18 height 13
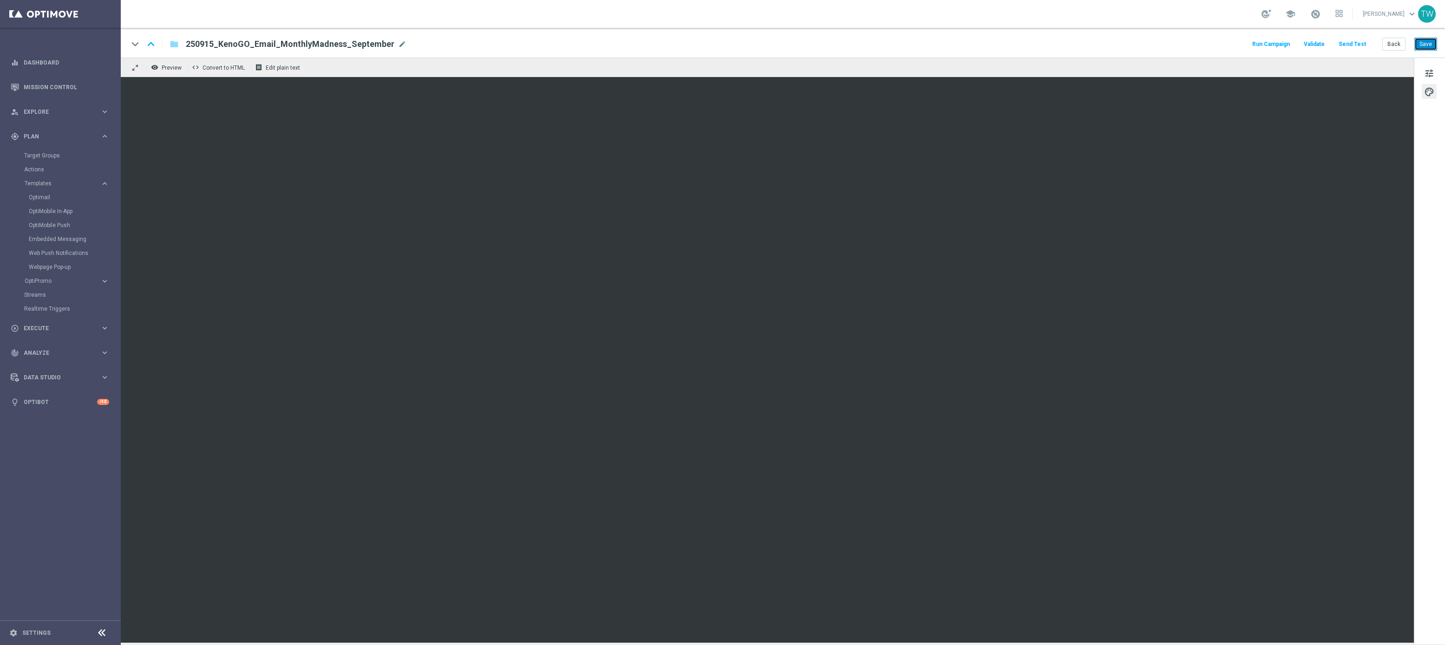
click at [1422, 46] on button "Save" at bounding box center [1425, 44] width 23 height 13
click at [1426, 48] on button "Save" at bounding box center [1425, 44] width 23 height 13
click at [1417, 43] on button "Save" at bounding box center [1425, 44] width 23 height 13
click at [1429, 72] on span "tune" at bounding box center [1429, 73] width 10 height 12
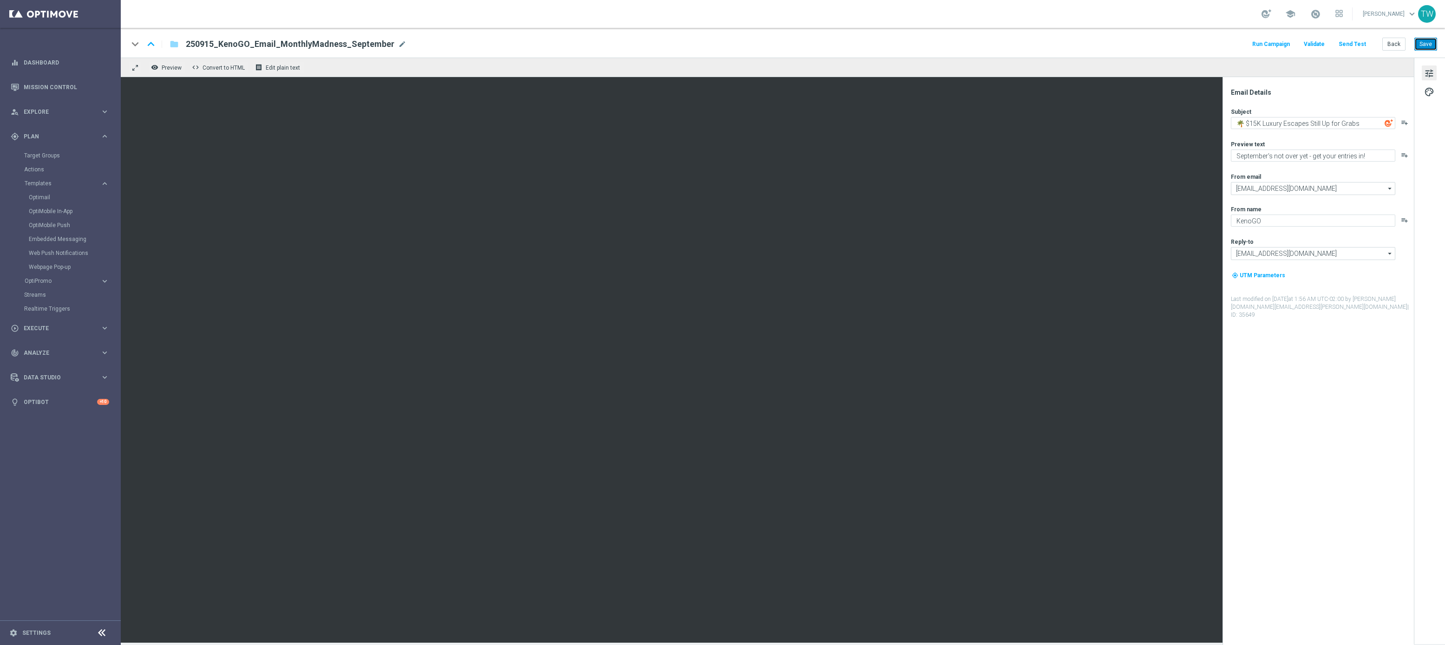
click at [1424, 44] on button "Save" at bounding box center [1425, 44] width 23 height 13
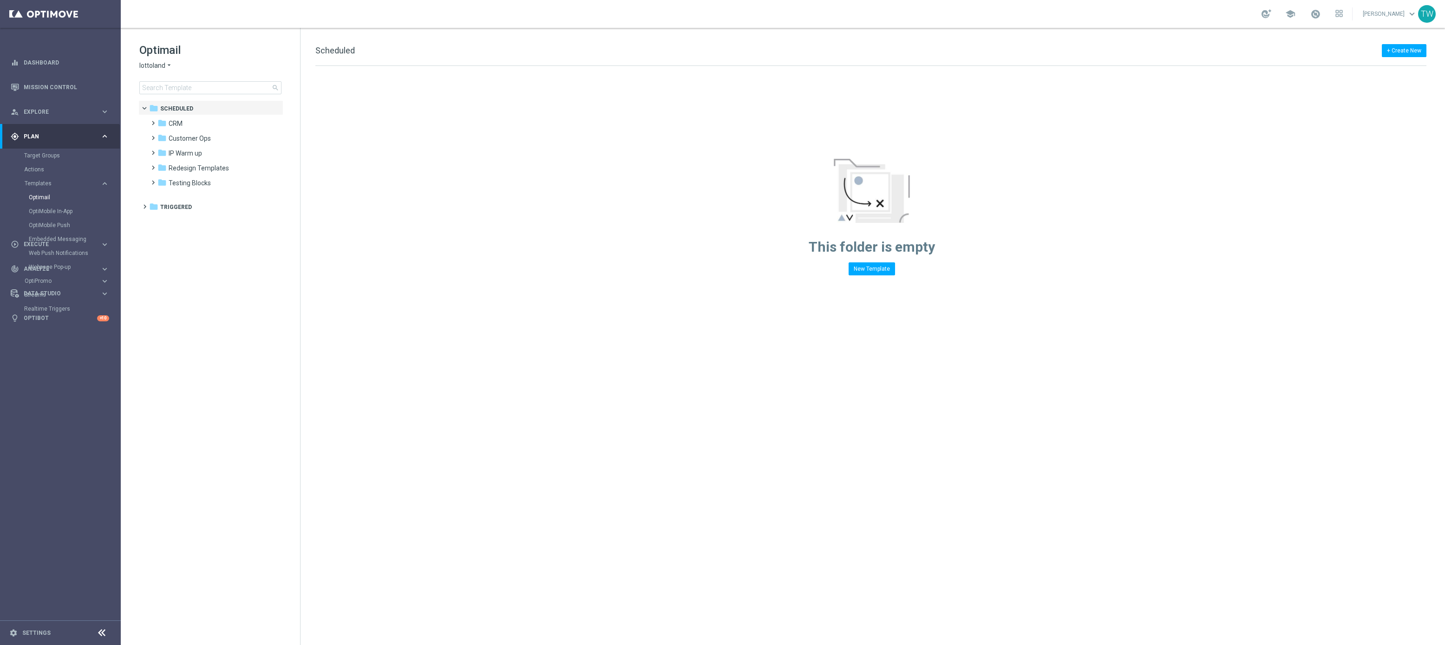
click at [153, 56] on h1 "Optimail" at bounding box center [210, 50] width 142 height 15
click at [157, 70] on div "Optimail lottoland arrow_drop_down × lottoland search" at bounding box center [219, 69] width 161 height 52
click at [162, 62] on span "lottoland" at bounding box center [152, 65] width 26 height 9
click at [0, 0] on span "KenoGO" at bounding box center [0, 0] width 0 height 0
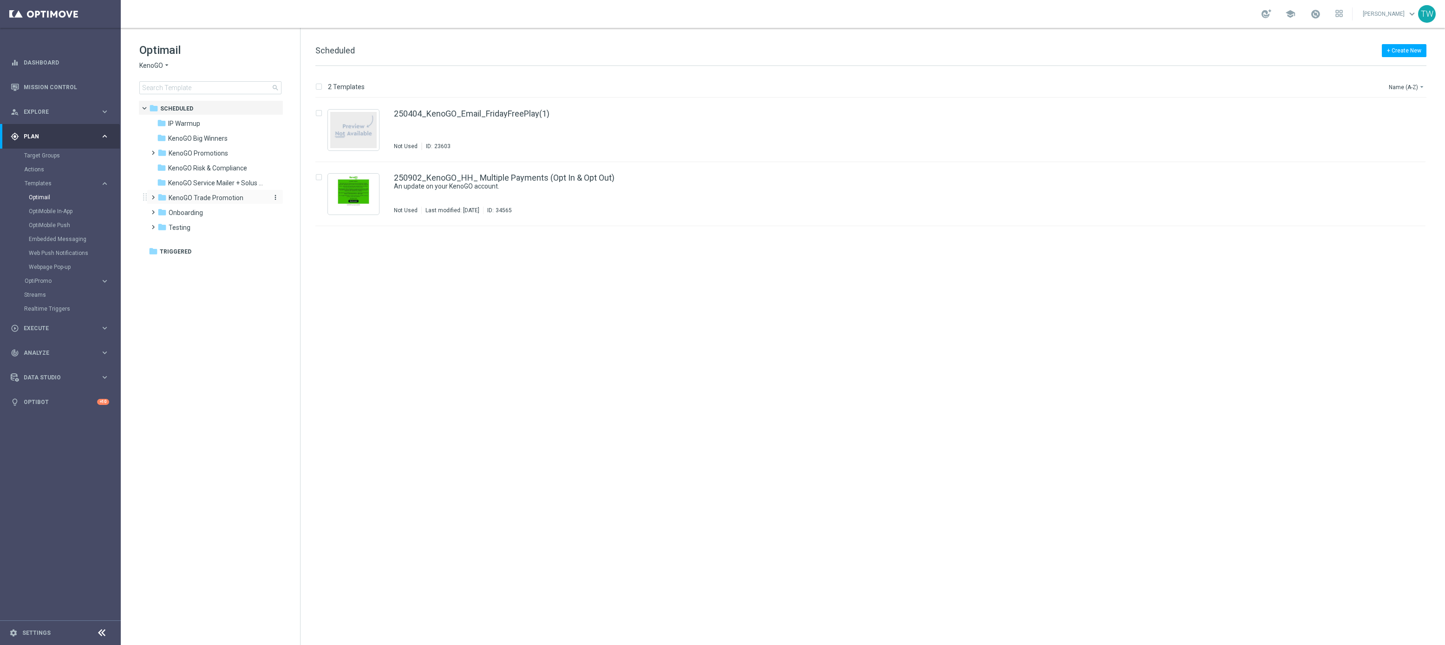
click at [190, 193] on div "folder KenoGO Trade Promotion" at bounding box center [210, 198] width 107 height 11
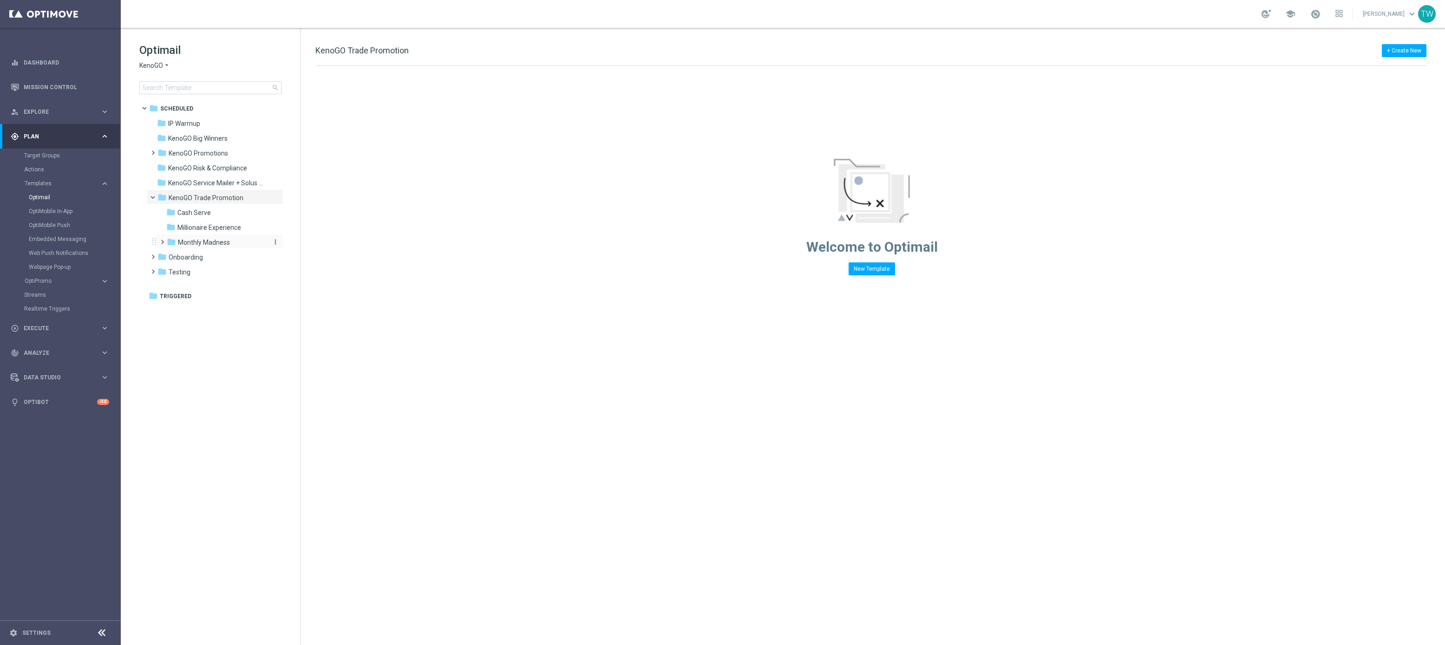
click at [217, 242] on span "Monthly Madness" at bounding box center [204, 242] width 52 height 8
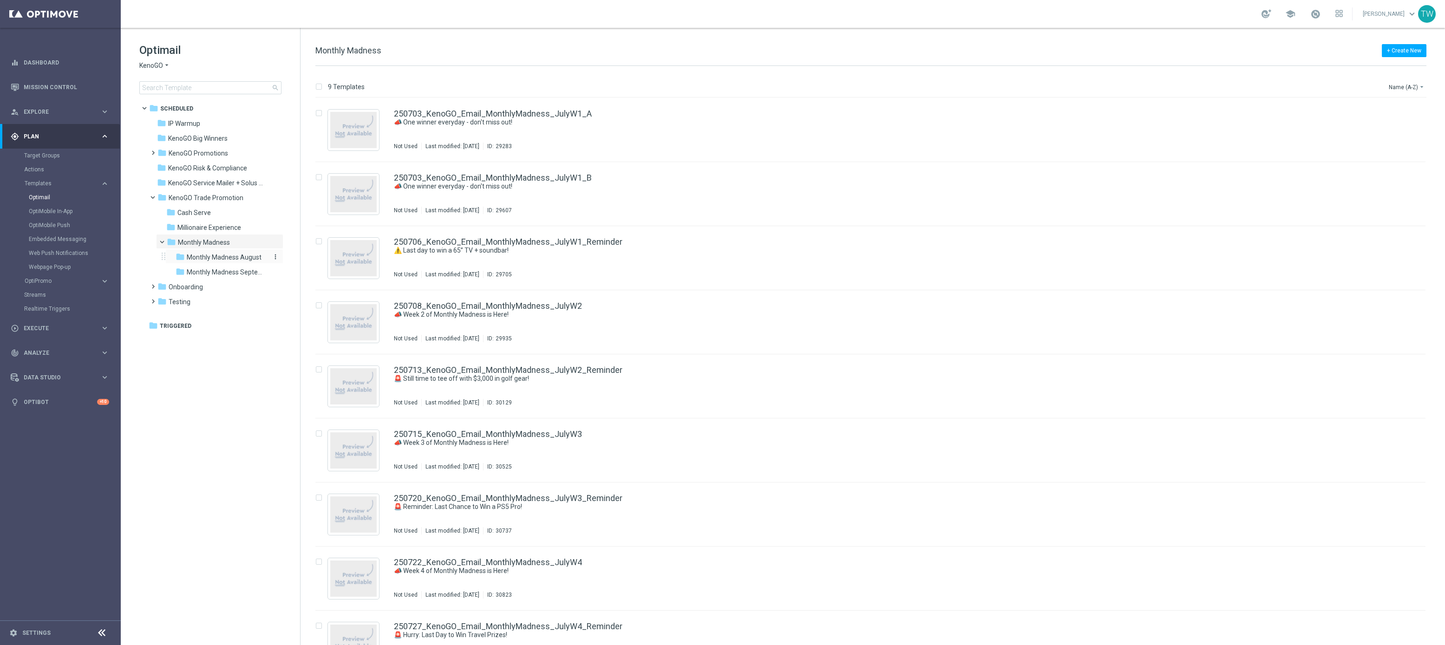
click at [232, 257] on span "Monthly Madness August" at bounding box center [224, 257] width 75 height 8
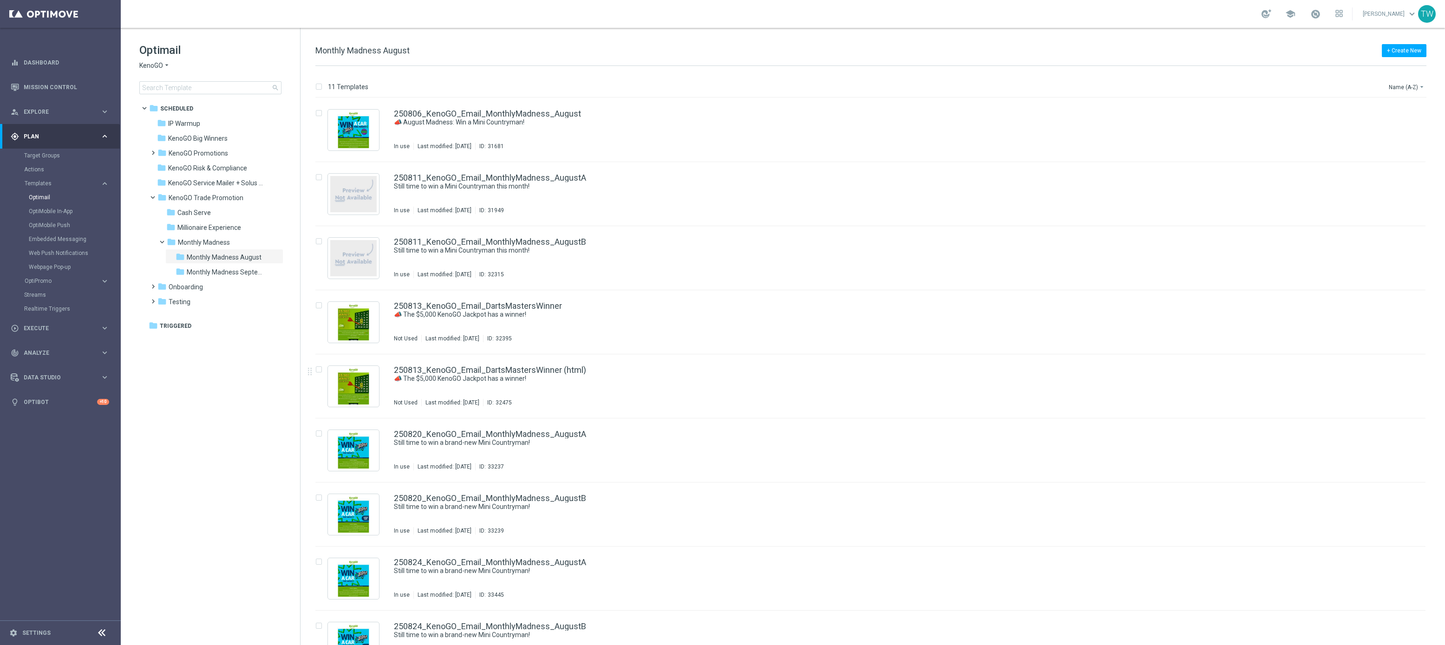
click at [50, 160] on div "Target Groups" at bounding box center [72, 156] width 96 height 14
click at [52, 157] on link "Target Groups" at bounding box center [60, 155] width 72 height 7
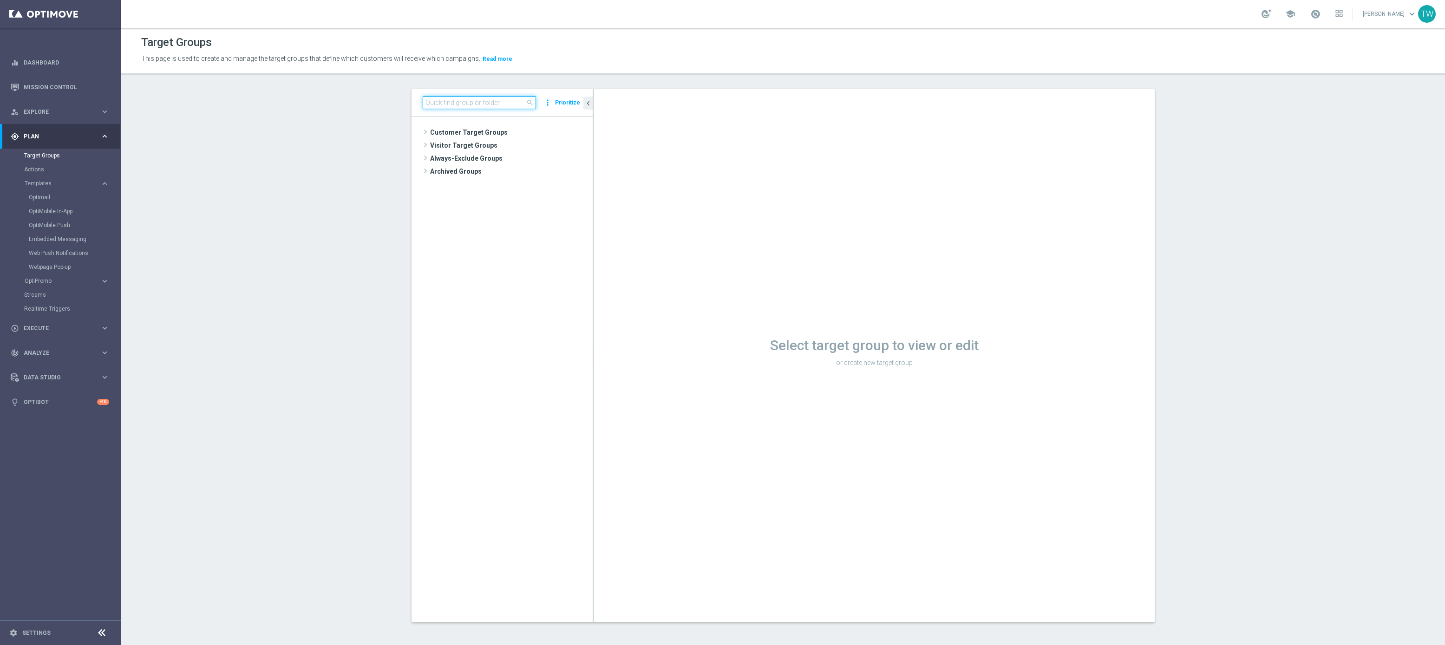
click at [484, 98] on input at bounding box center [479, 102] width 113 height 13
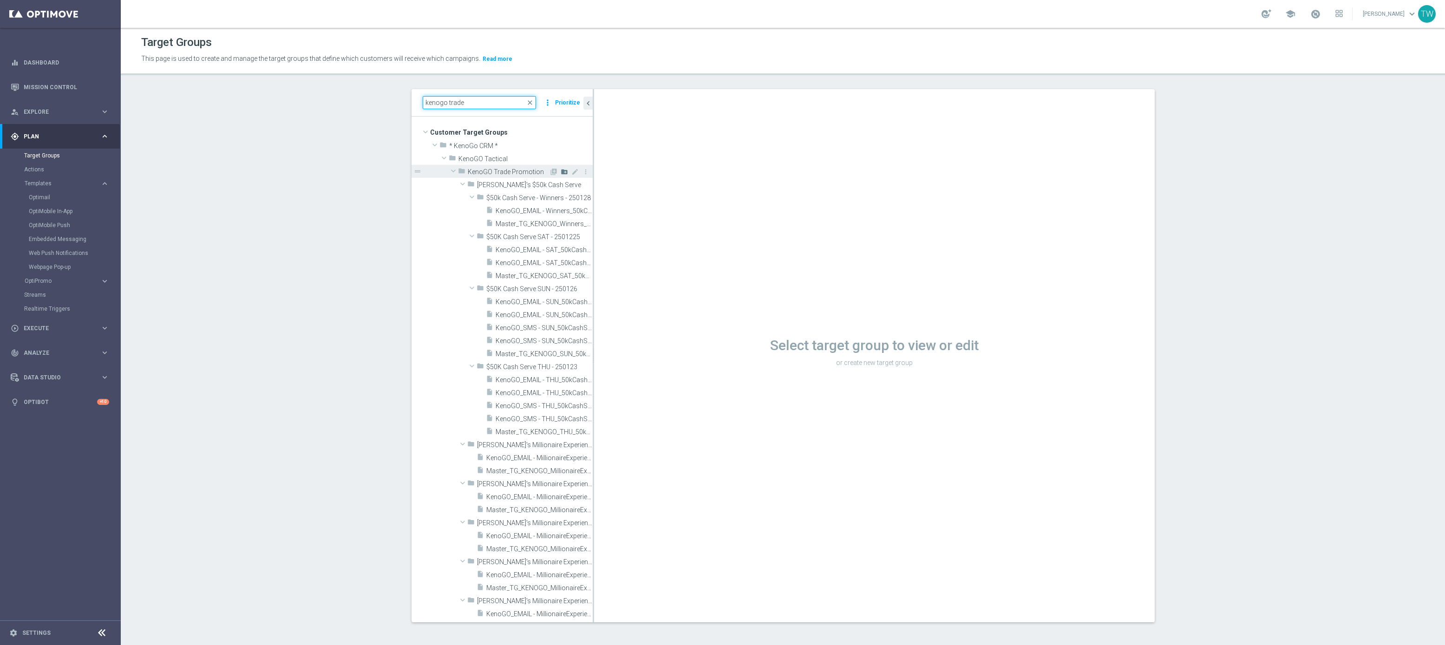
type input "kenogo trade"
click at [567, 171] on icon "create_new_folder" at bounding box center [563, 171] width 7 height 7
type input "KenoGO Monthly Madness September 250915"
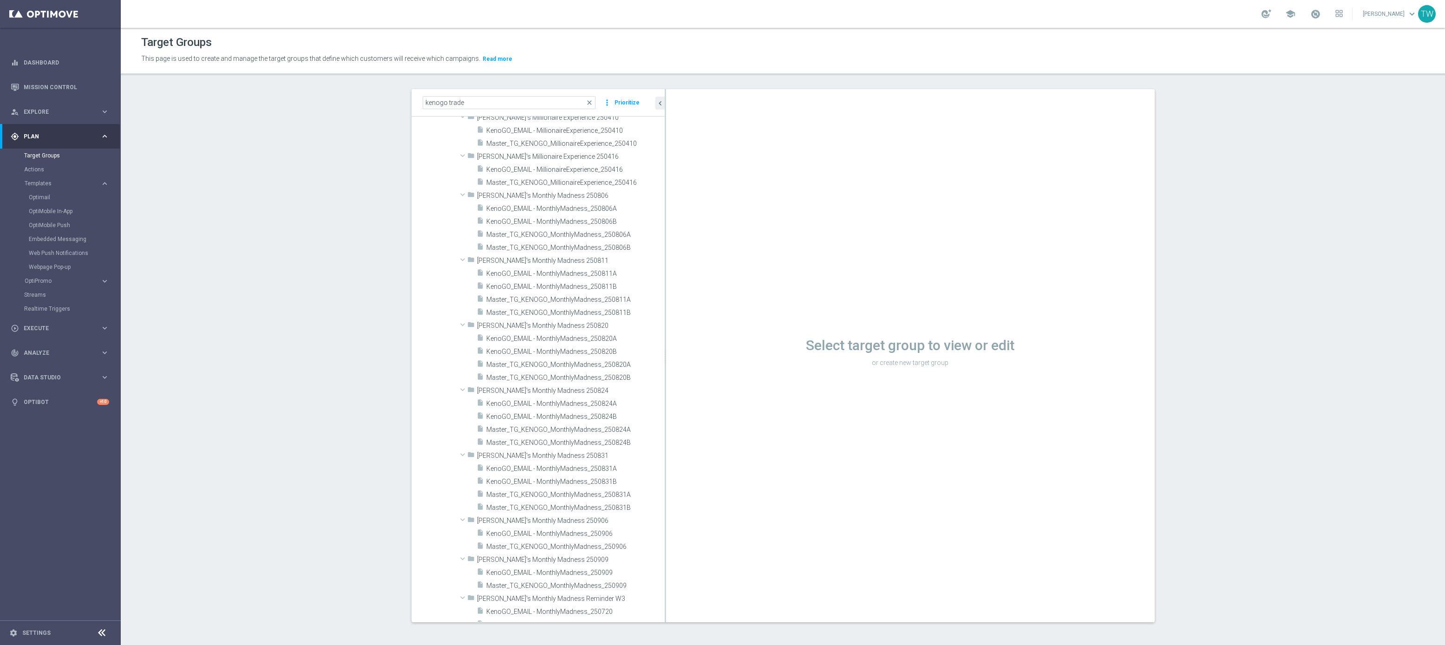
drag, startPoint x: 640, startPoint y: 521, endPoint x: 704, endPoint y: 519, distance: 64.6
click at [704, 519] on as-split "kenogo trade close more_vert Prioritize Customer Target Groups library_add crea…" at bounding box center [782, 355] width 743 height 533
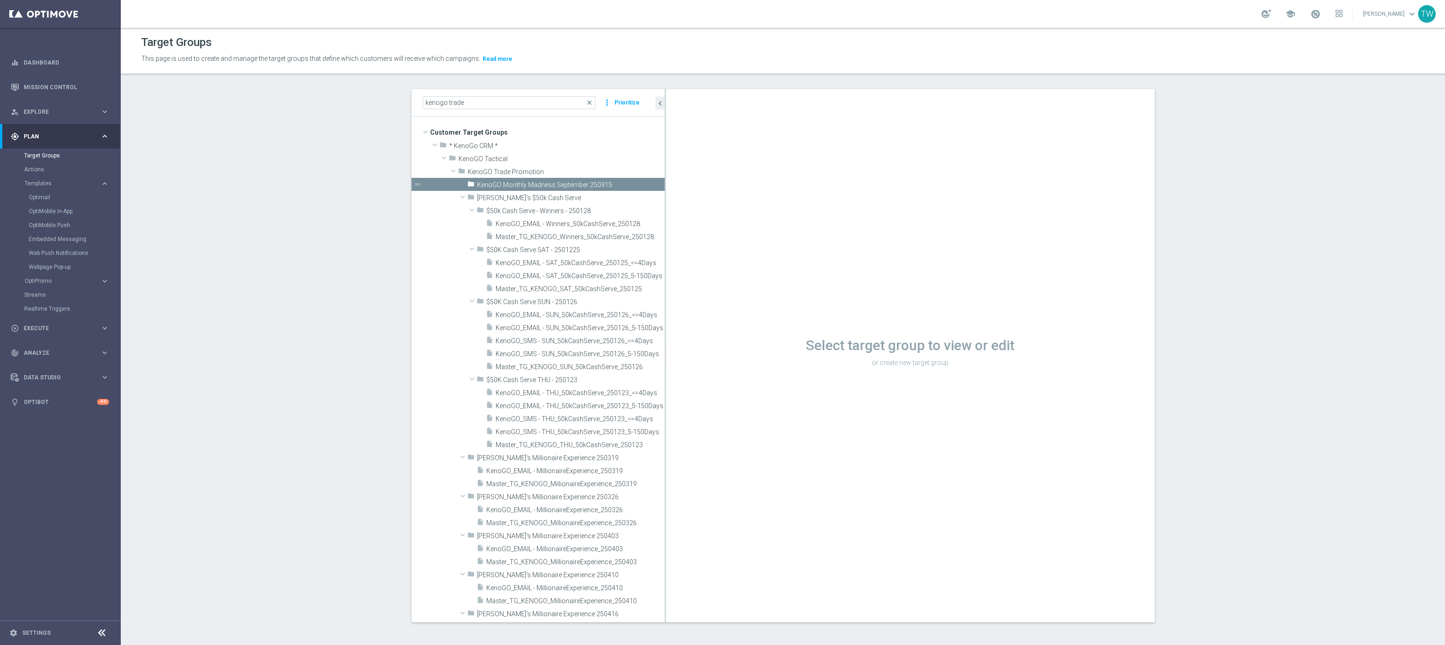
scroll to position [0, 0]
click at [646, 182] on icon "mode_edit" at bounding box center [646, 184] width 7 height 7
click at [502, 182] on input "KenoGO Monthly Madness September 250915" at bounding box center [523, 183] width 93 height 10
type input "[PERSON_NAME]'s Monthly Madness September 250915"
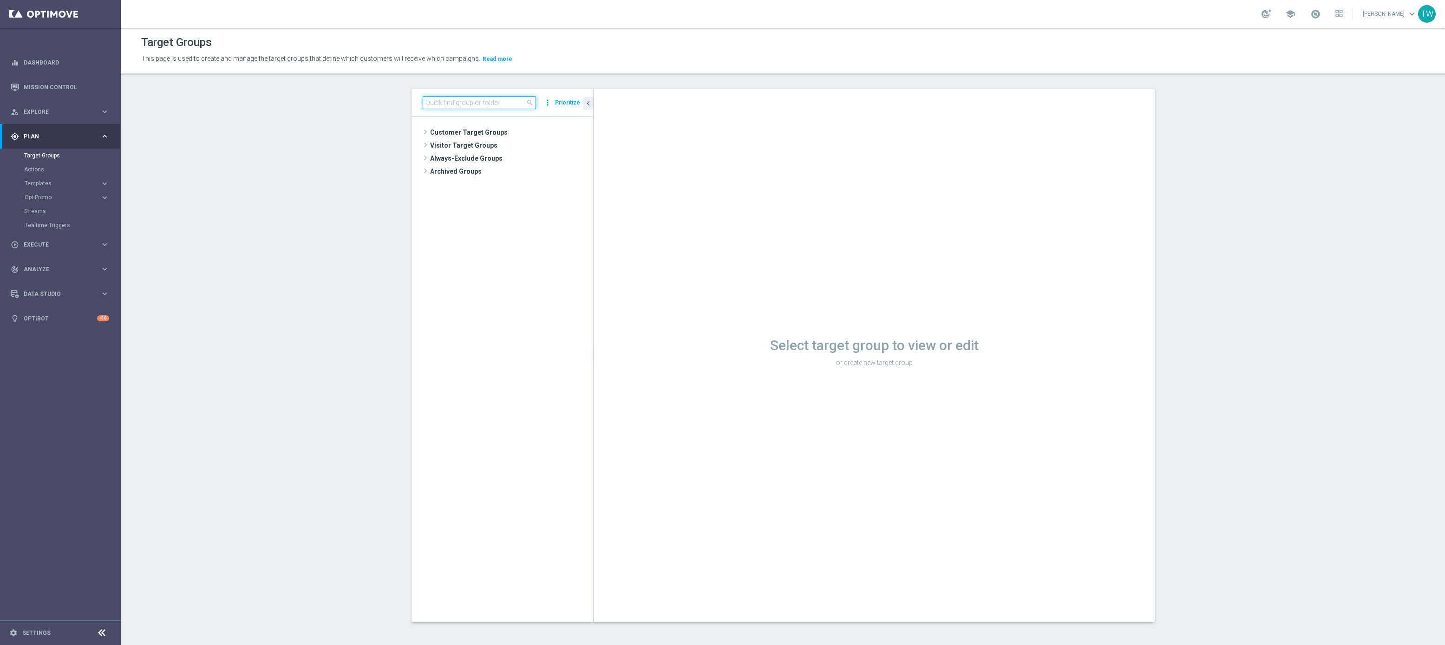
click at [492, 107] on input at bounding box center [479, 102] width 113 height 13
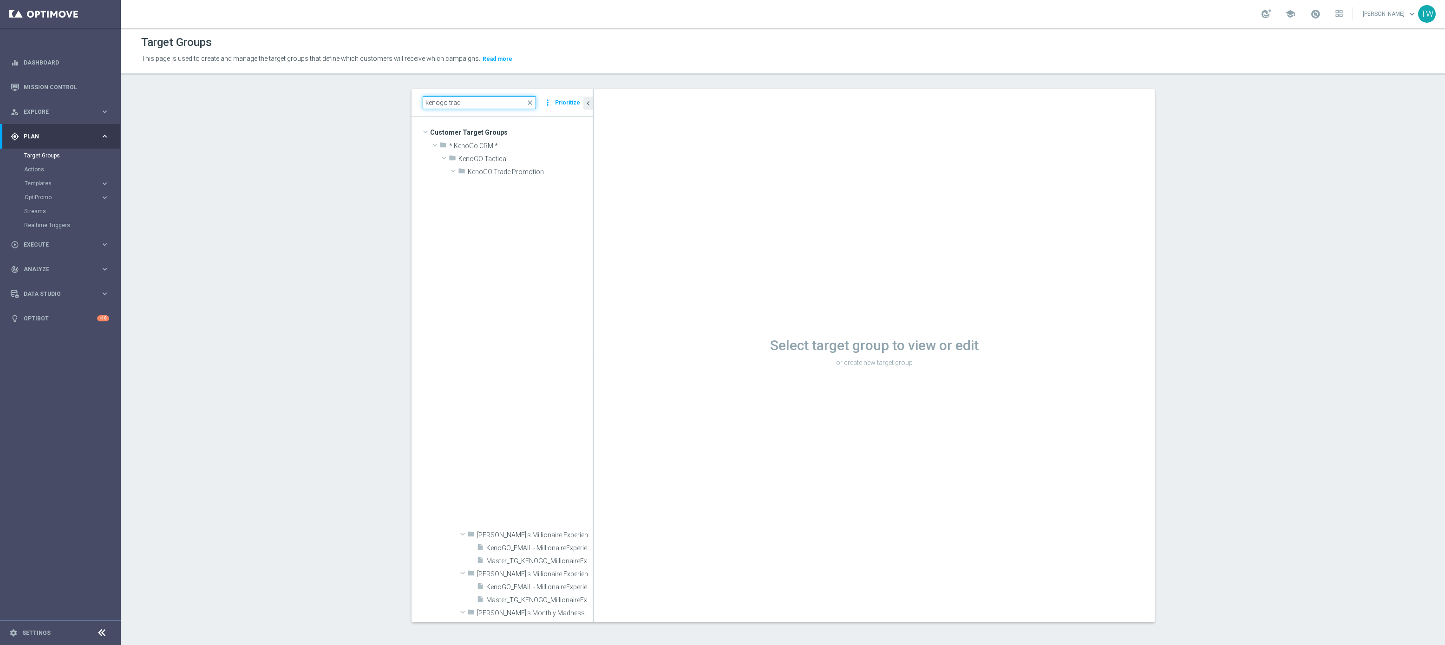
scroll to position [760, 0]
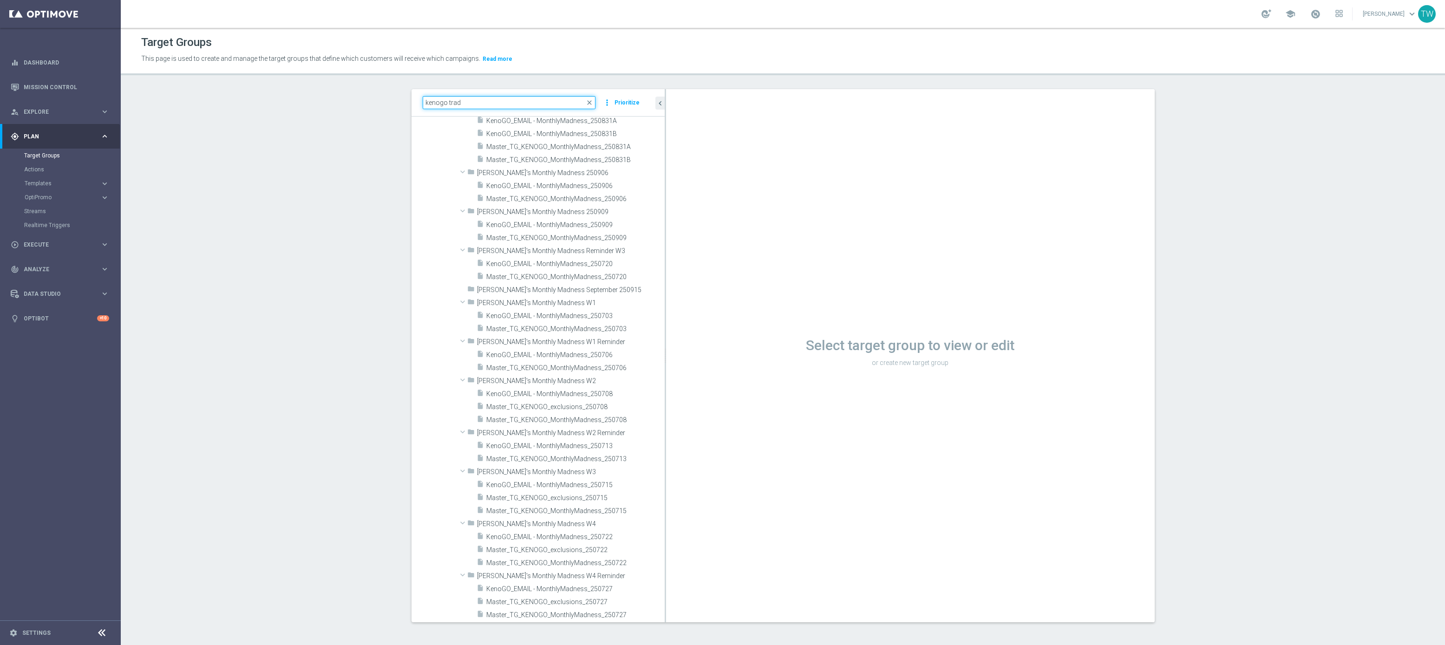
drag, startPoint x: 593, startPoint y: 338, endPoint x: 696, endPoint y: 337, distance: 103.6
click at [696, 337] on as-split "kenogo trad close more_vert Prioritize Customer Target Groups library_add creat…" at bounding box center [782, 355] width 743 height 533
type input "kenogo trad"
click at [579, 298] on span "Master_TG_KENOGO_MonthlyMadness_250909" at bounding box center [564, 301] width 156 height 8
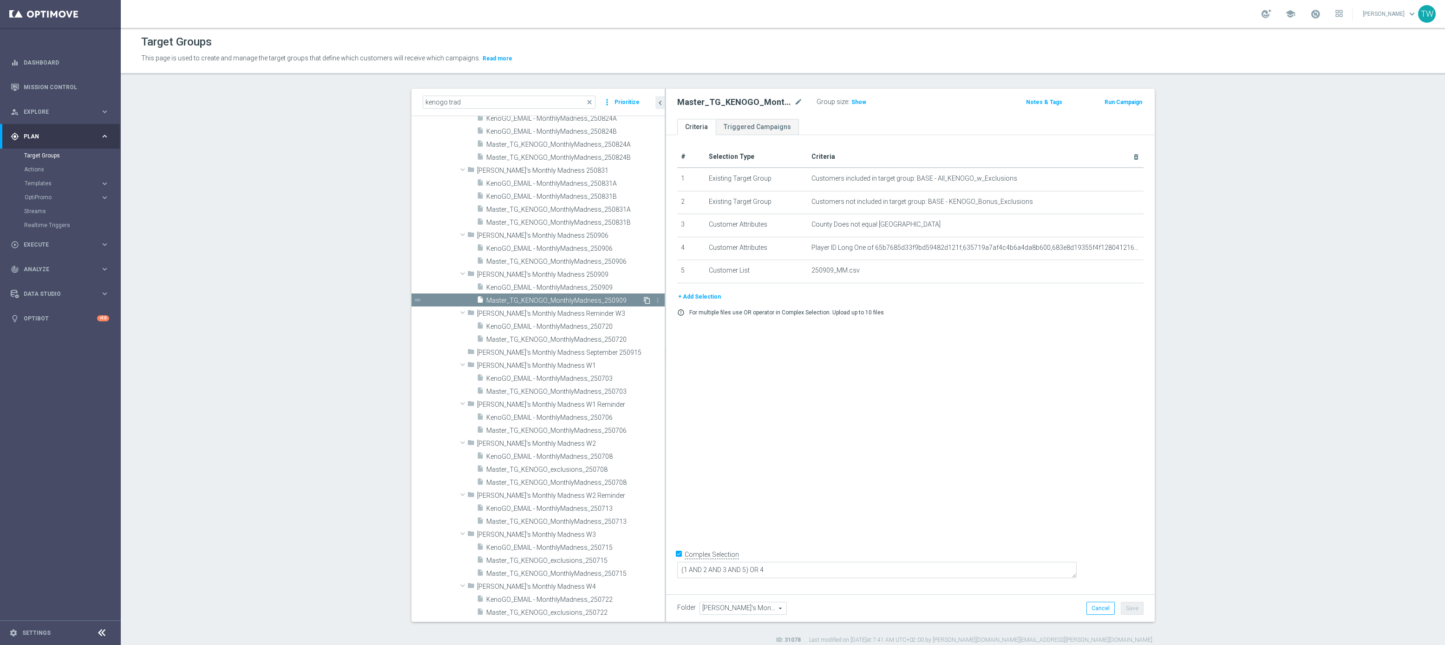
click at [647, 300] on icon "content_copy" at bounding box center [646, 300] width 7 height 7
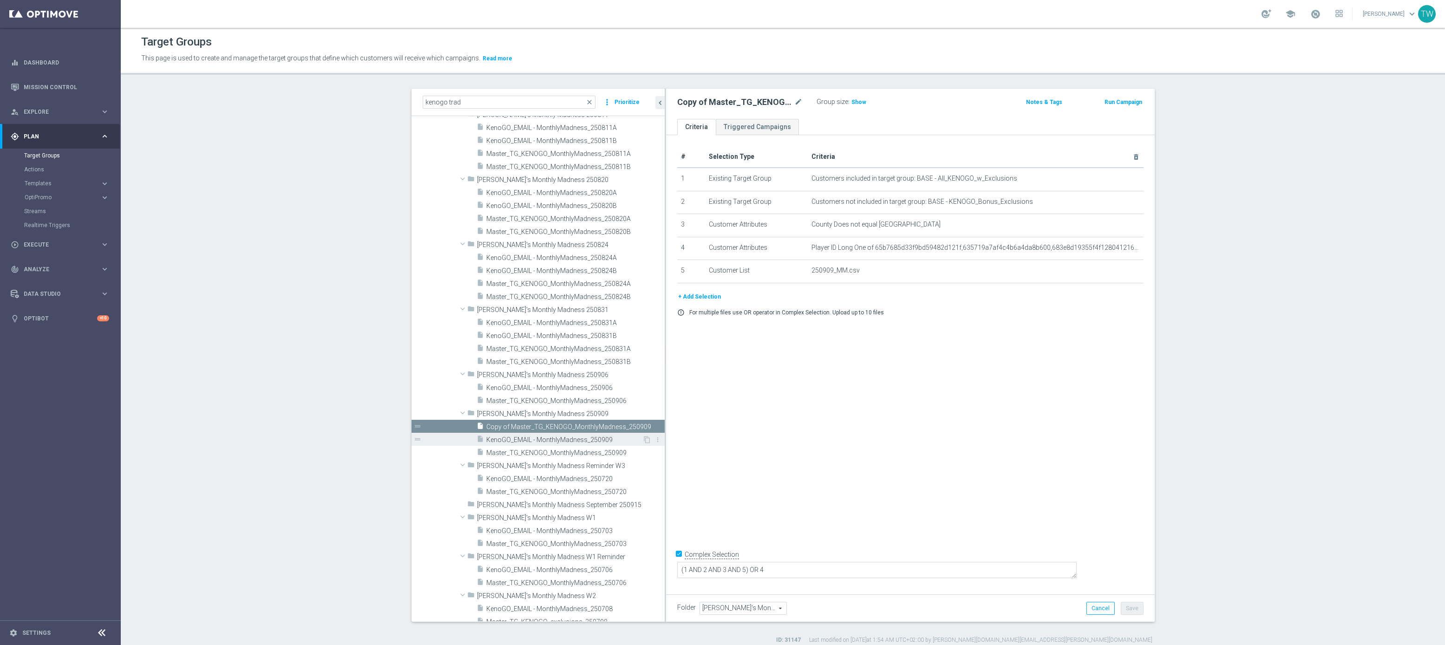
click at [584, 436] on span "KenoGO_EMAIL - MonthlyMadness_250909" at bounding box center [564, 440] width 156 height 8
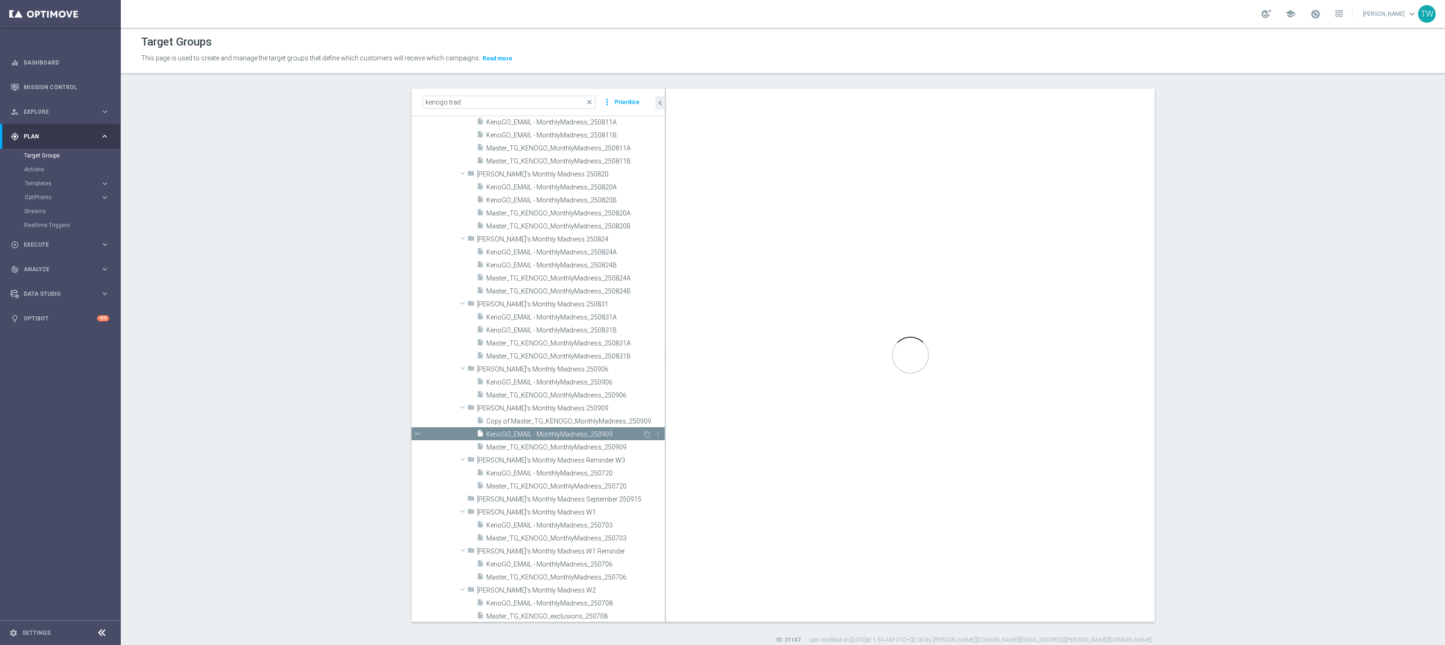
scroll to position [686, 0]
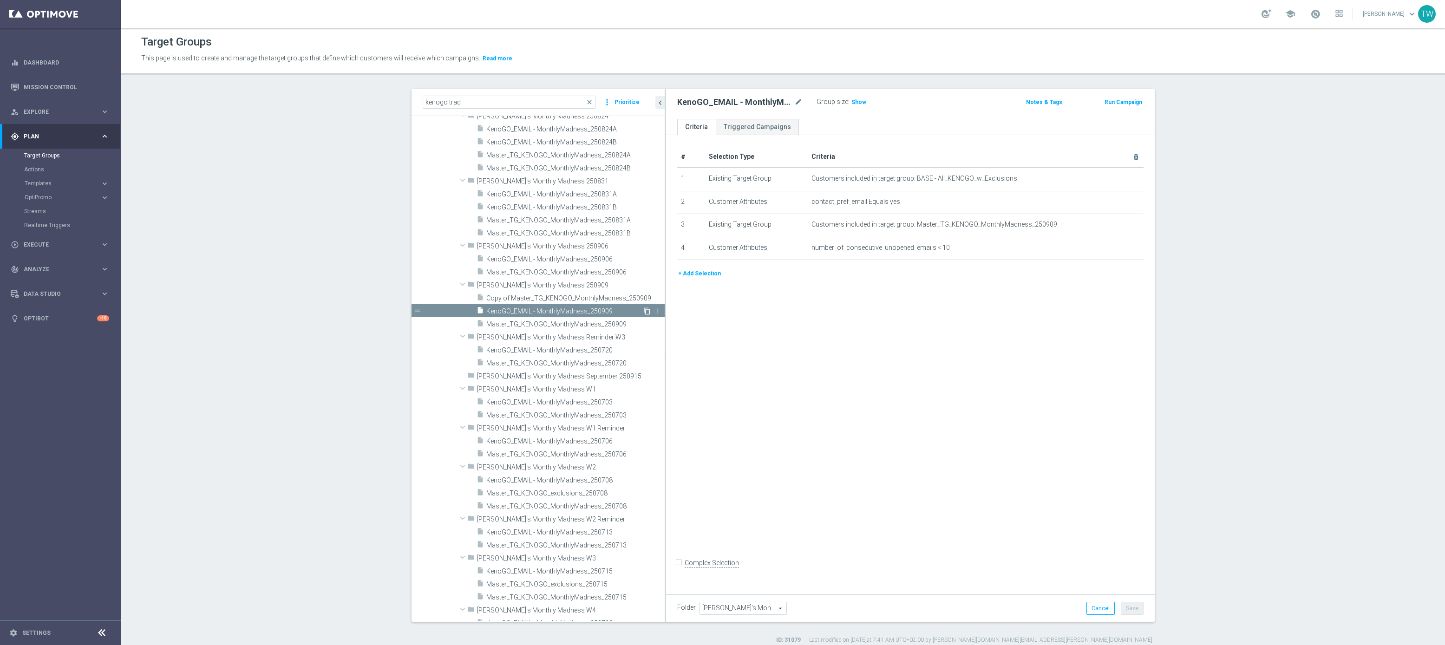
click at [646, 311] on icon "content_copy" at bounding box center [646, 310] width 7 height 7
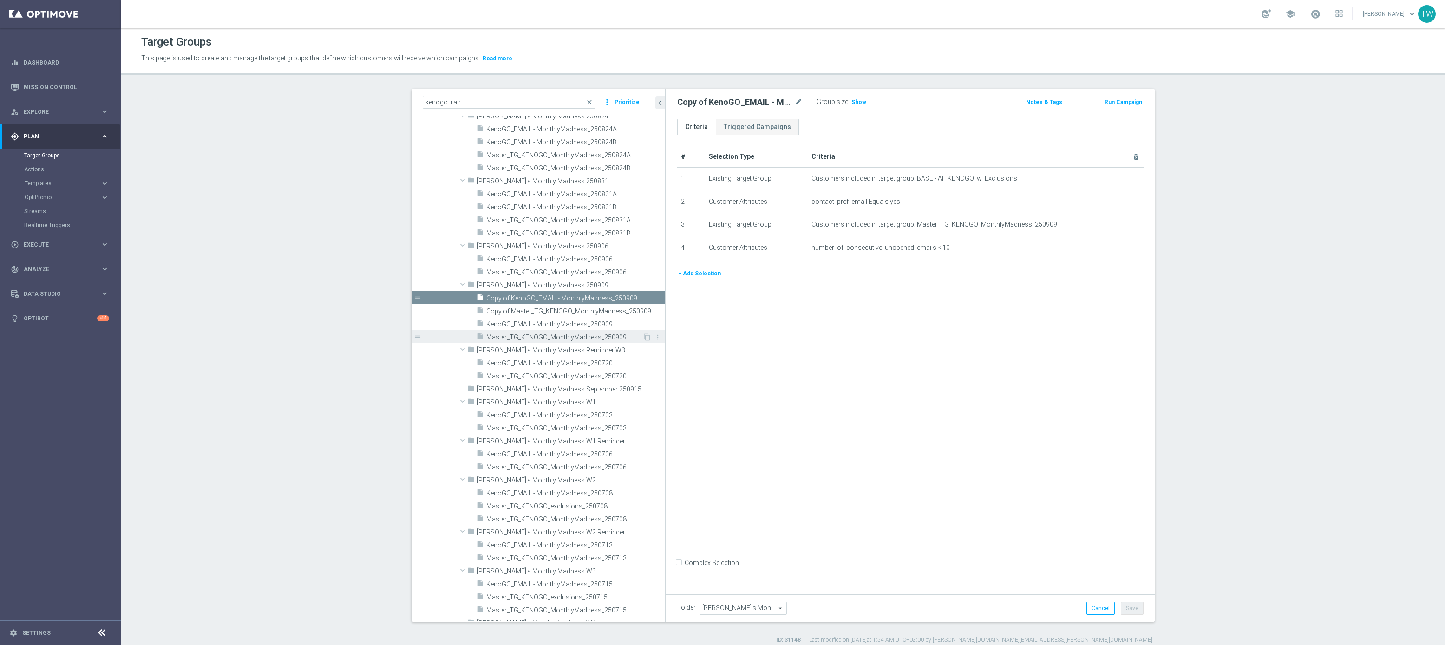
scroll to position [704, 0]
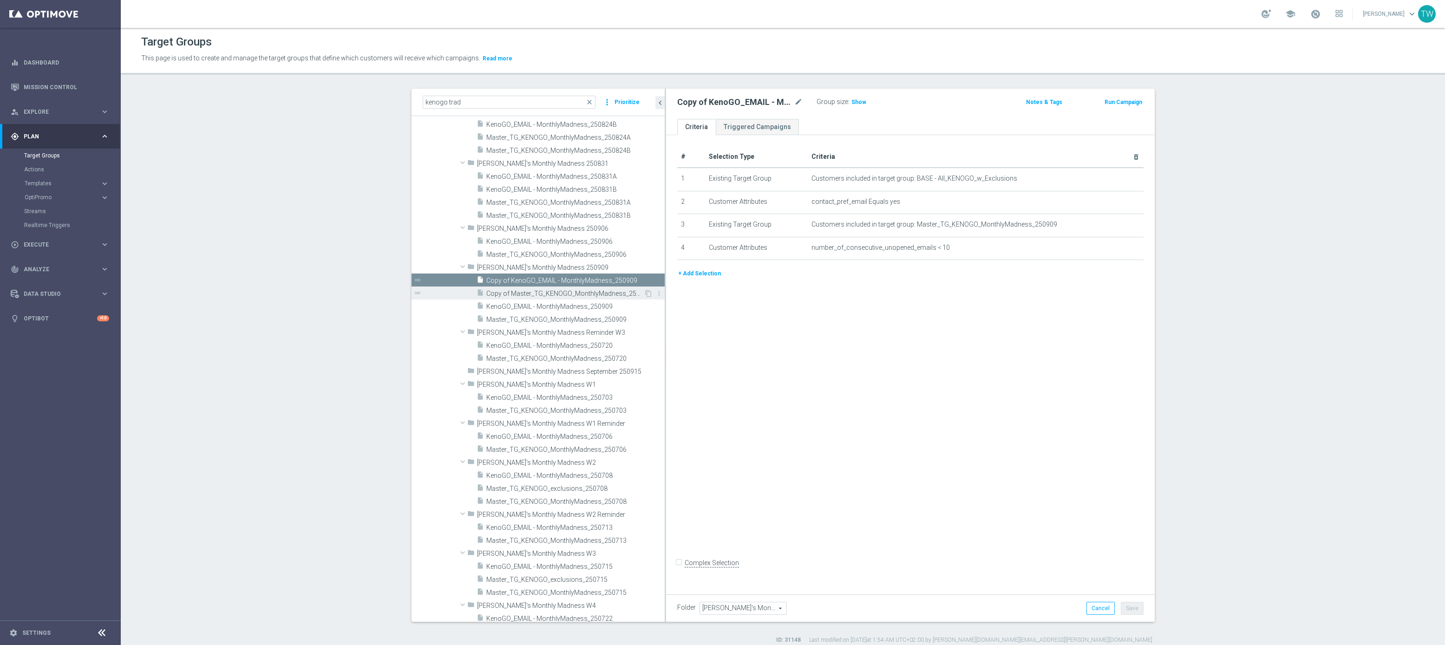
click at [525, 293] on span "Copy of Master_TG_KENOGO_MonthlyMadness_250909" at bounding box center [564, 294] width 157 height 8
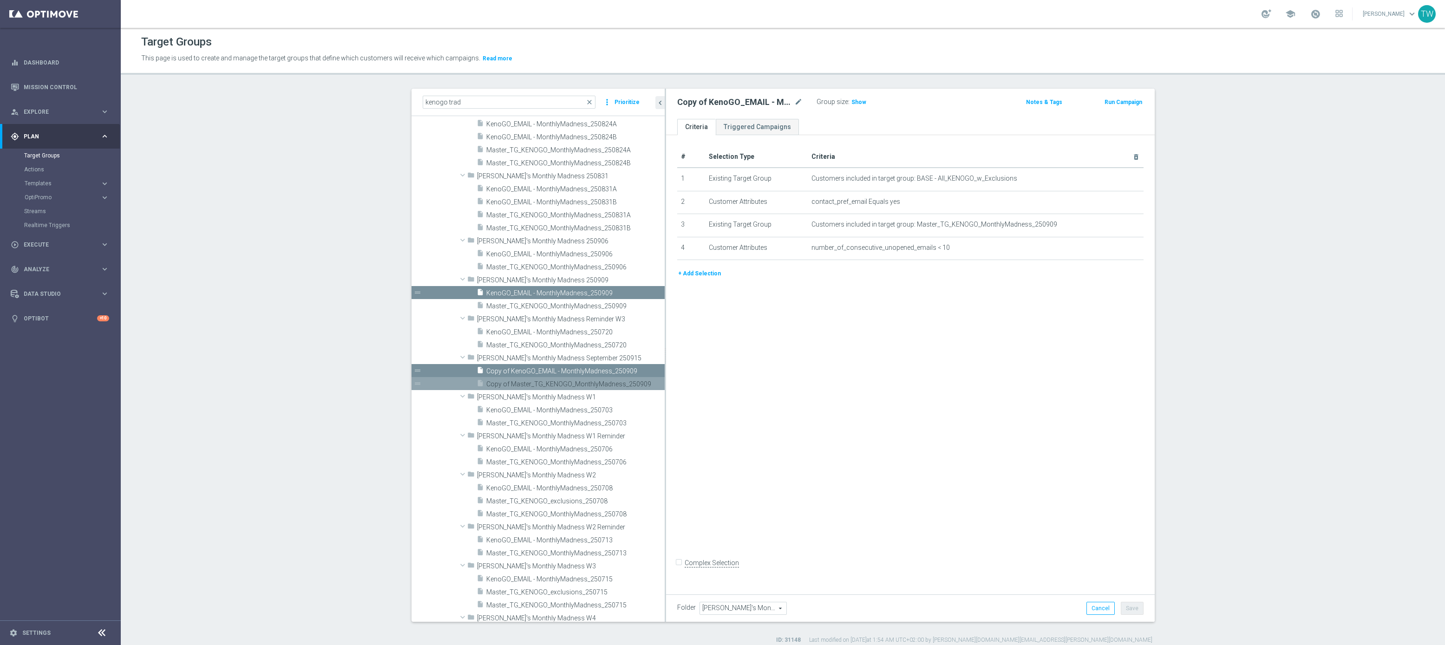
scroll to position [580, 0]
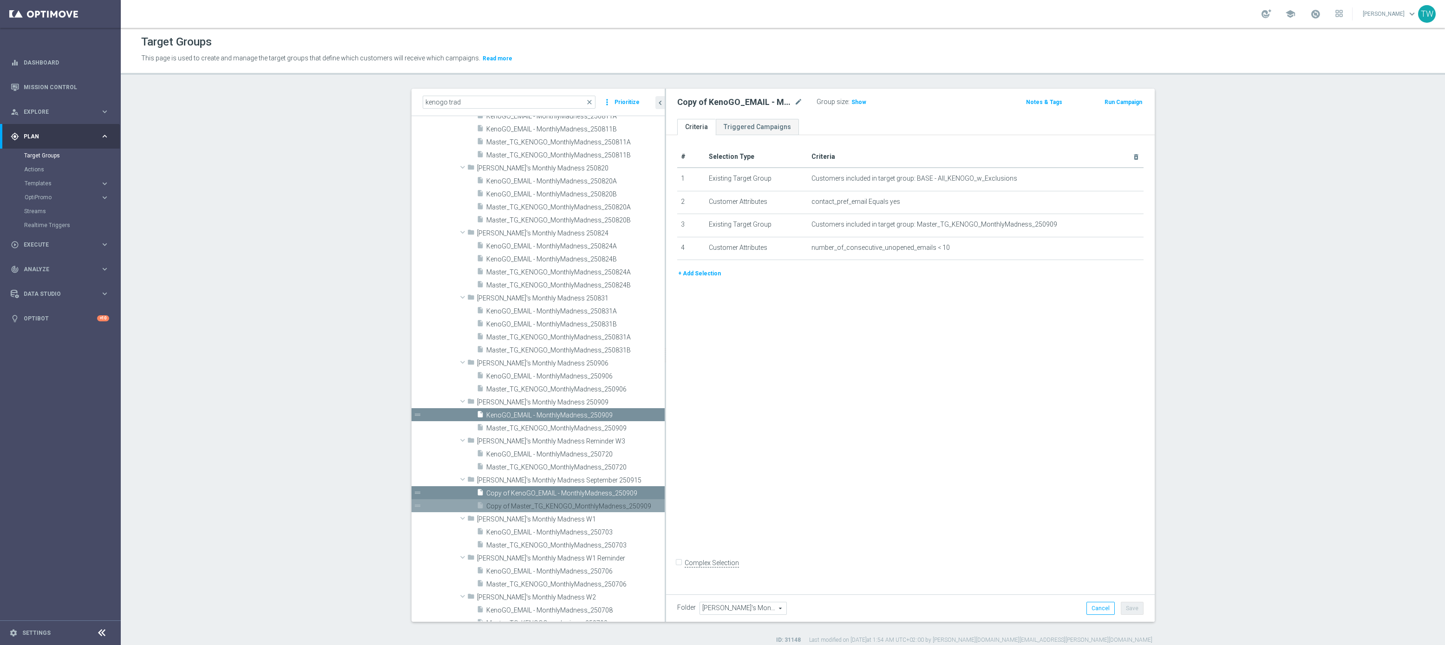
drag, startPoint x: 534, startPoint y: 505, endPoint x: 573, endPoint y: 498, distance: 40.2
click at [535, 505] on span "Copy of Master_TG_KENOGO_MonthlyMadness_250909" at bounding box center [575, 506] width 178 height 8
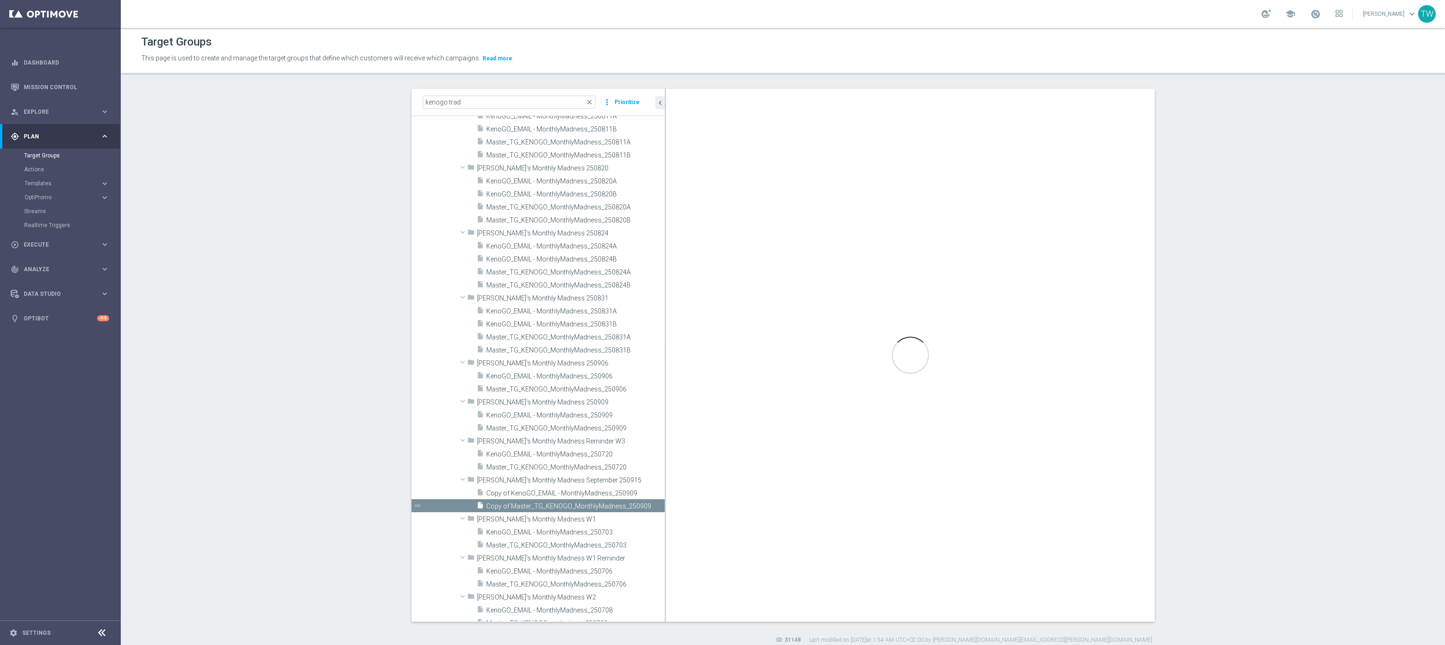
checkbox input "true"
type input "[PERSON_NAME]'s Monthly Madness September 250915"
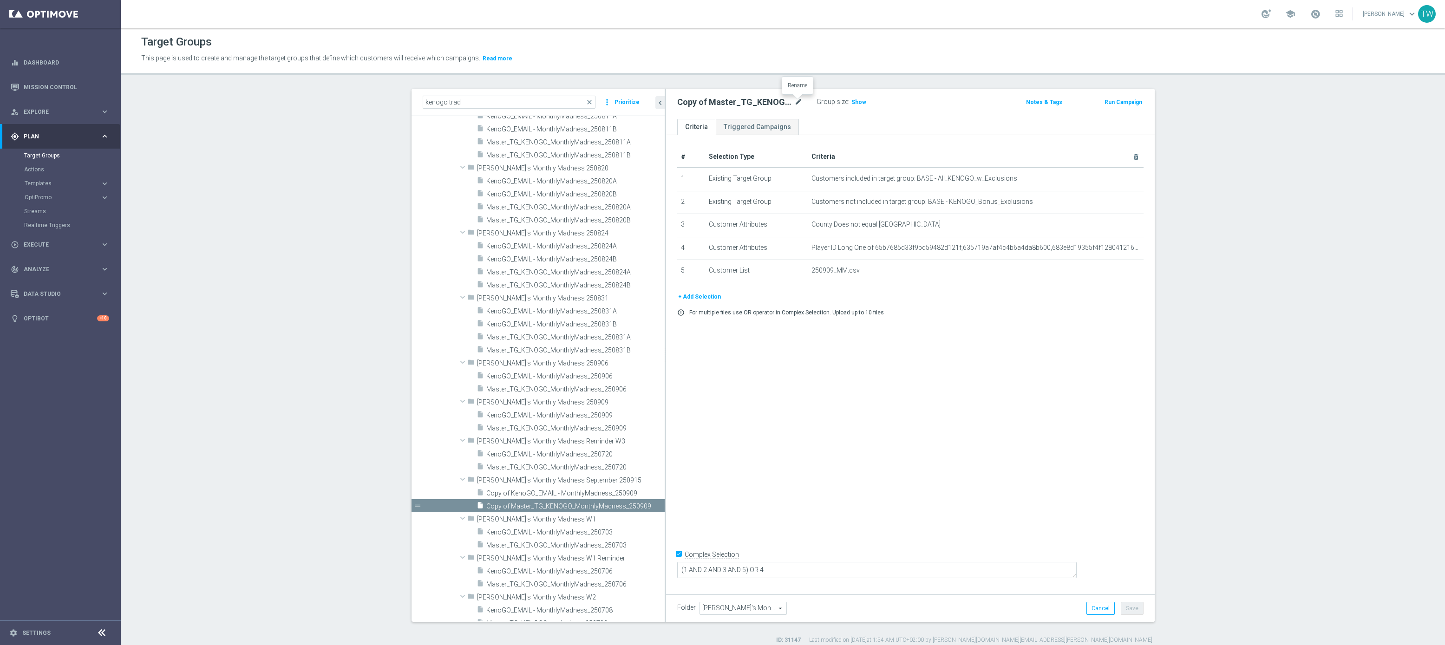
click at [801, 101] on icon "mode_edit" at bounding box center [798, 102] width 8 height 11
type input "Master_TG_KENOGO_MonthlyMadness_250915"
click at [1136, 603] on button "Save" at bounding box center [1132, 604] width 23 height 13
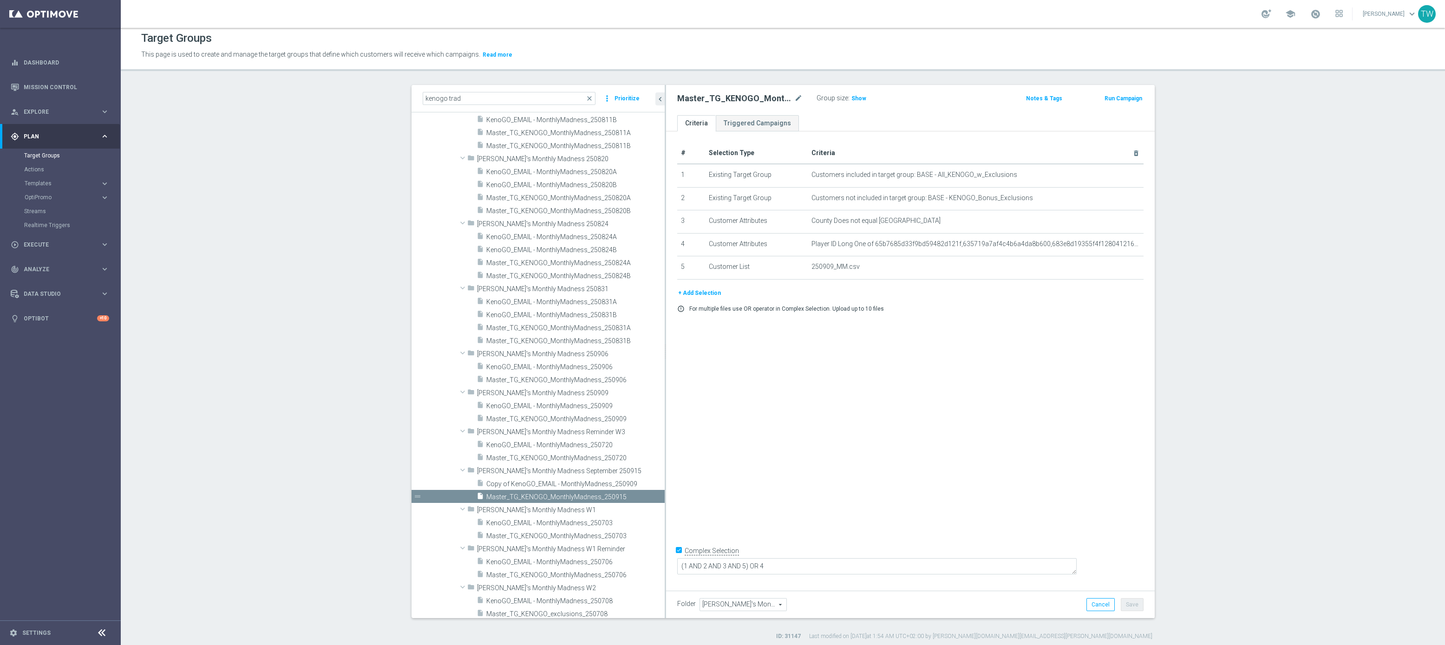
scroll to position [652, 0]
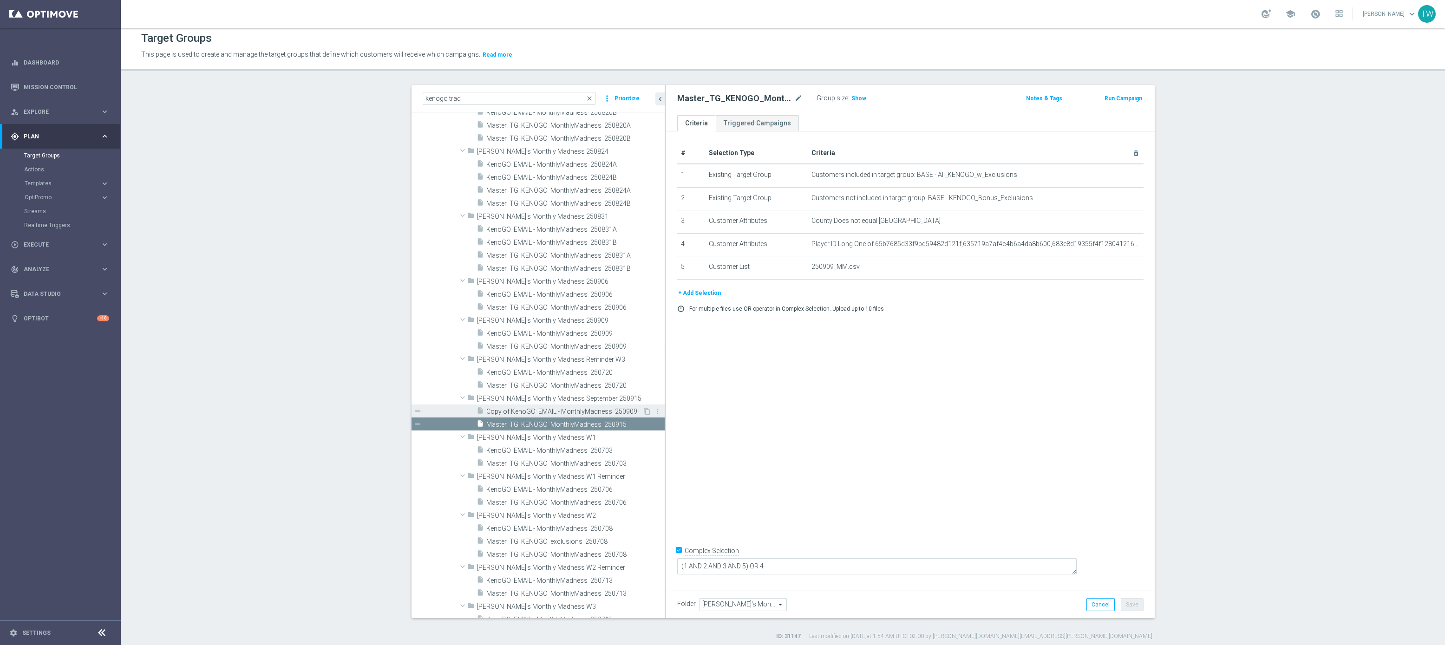
click at [511, 412] on span "Copy of KenoGO_EMAIL - MonthlyMadness_250909" at bounding box center [564, 412] width 156 height 8
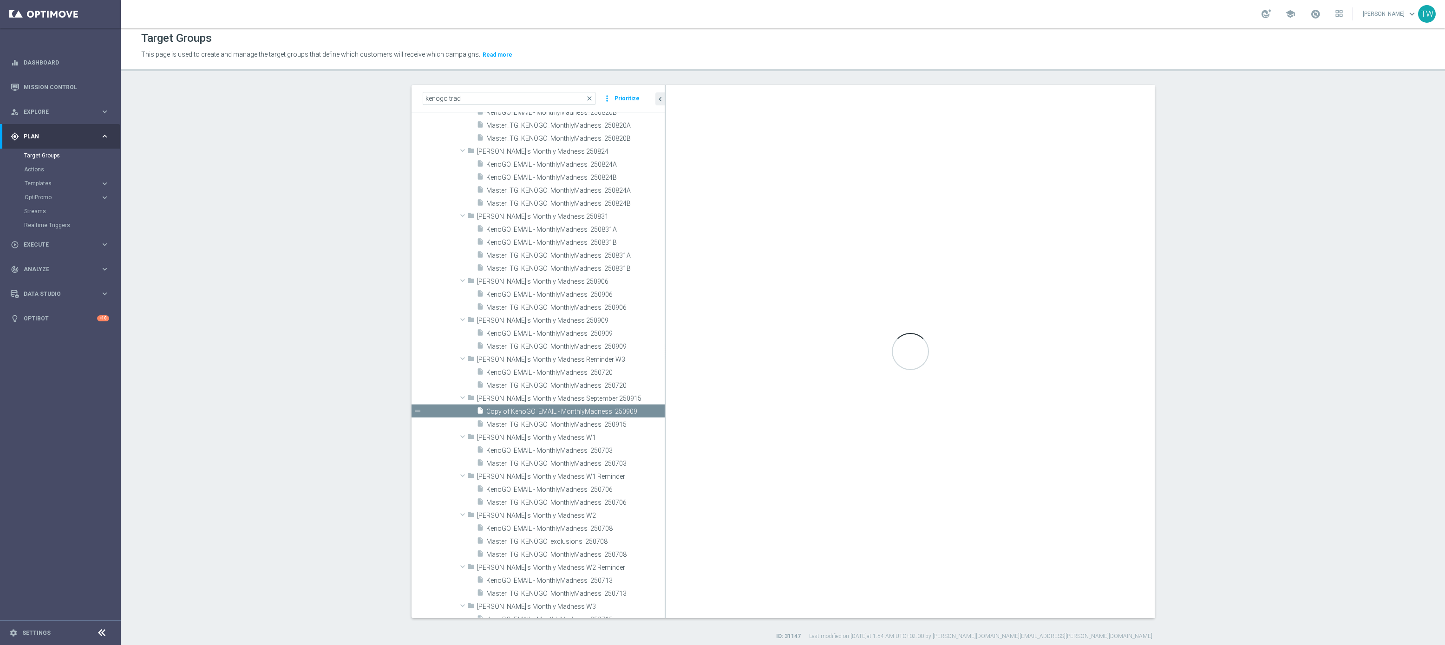
checkbox input "false"
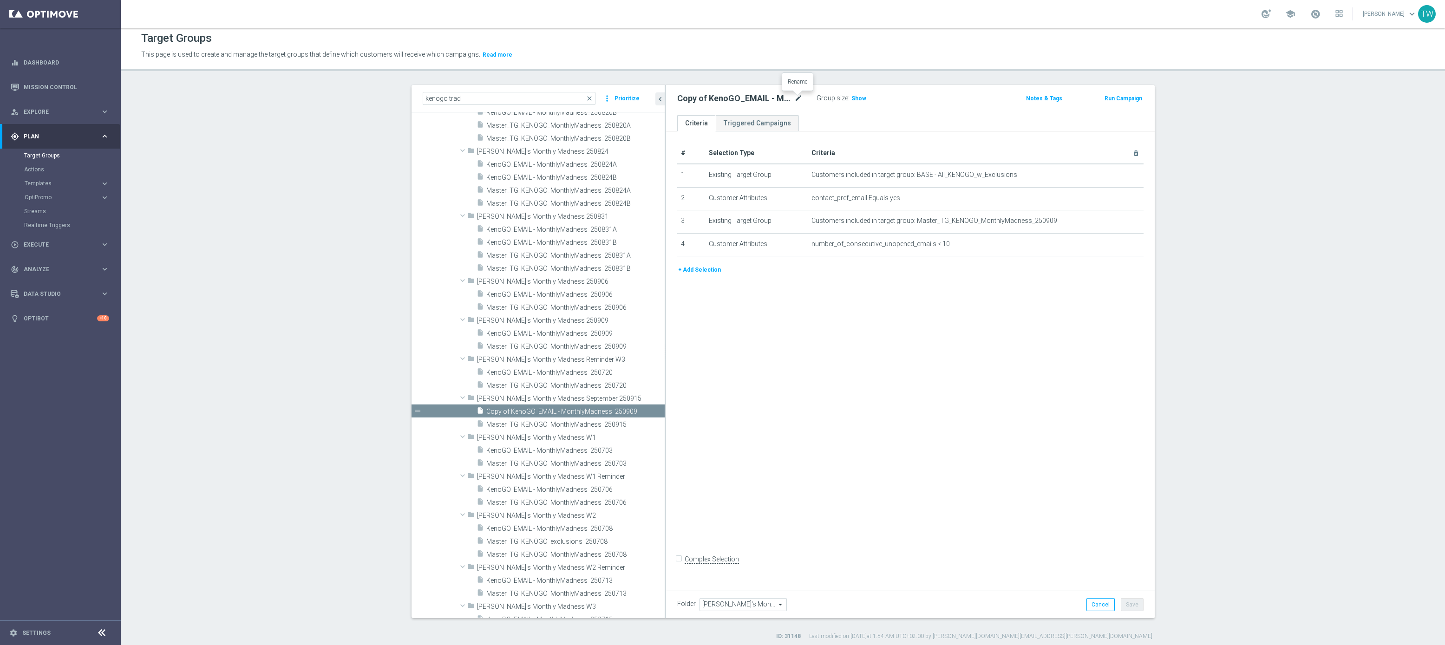
click at [794, 94] on icon "mode_edit" at bounding box center [798, 98] width 8 height 11
type input "KenoGO_EMAIL - MonthlyMadness_250915"
click at [1116, 220] on icon "mode_edit" at bounding box center [1116, 220] width 7 height 7
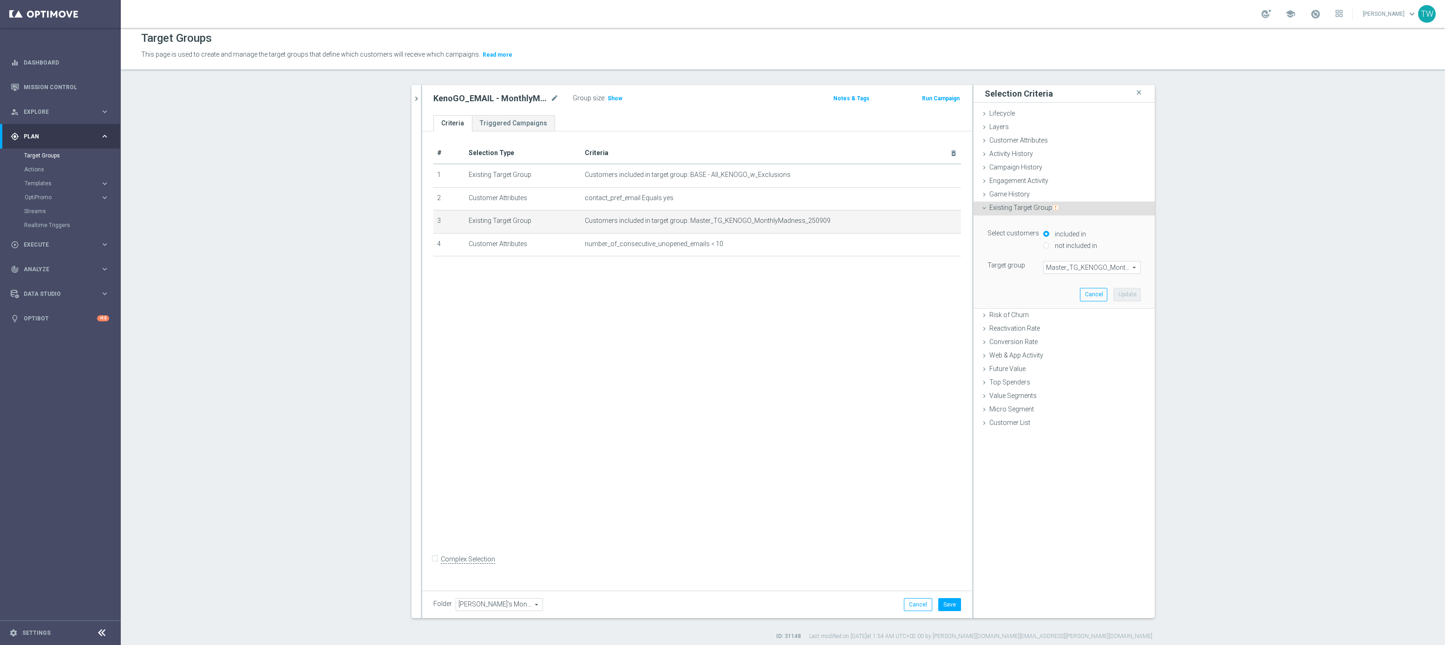
click at [1098, 263] on span "Master_TG_KENOGO_MonthlyMadness_250909" at bounding box center [1091, 267] width 97 height 12
click at [0, 0] on input "search" at bounding box center [0, 0] width 0 height 0
type input "250915"
click at [1084, 285] on span "Master_TG_KENOGO_MonthlyMadness_250915" at bounding box center [1092, 281] width 88 height 7
type input "Master_TG_KENOGO_MonthlyMadness_250915"
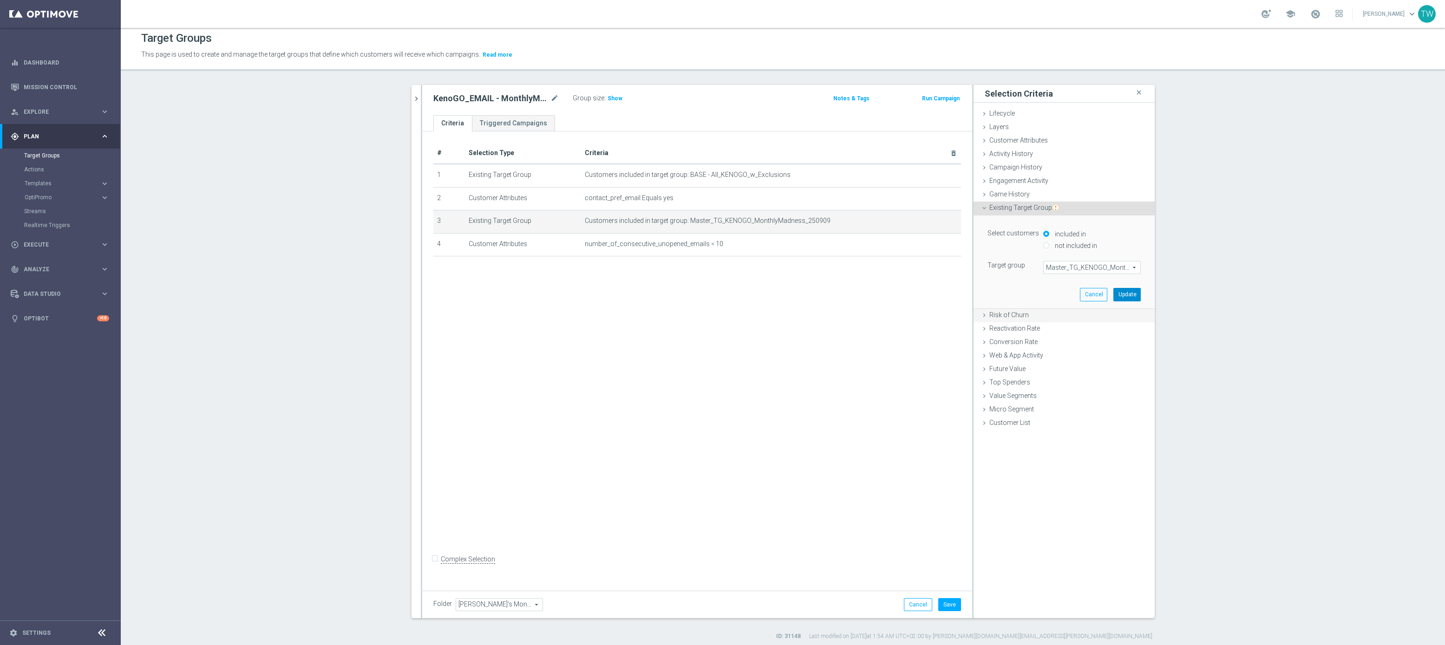
drag, startPoint x: 1122, startPoint y: 293, endPoint x: 1112, endPoint y: 311, distance: 20.4
click at [1122, 293] on button "Update" at bounding box center [1126, 294] width 27 height 13
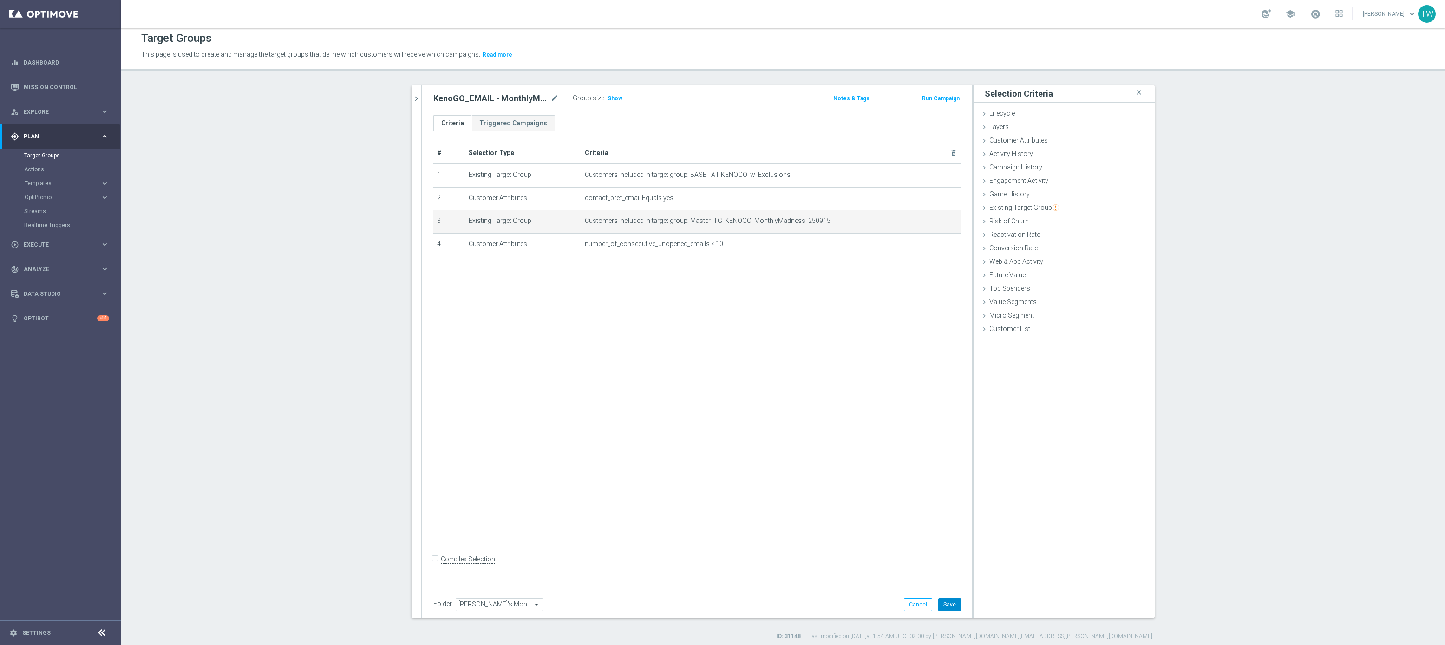
drag, startPoint x: 952, startPoint y: 605, endPoint x: 957, endPoint y: 602, distance: 5.7
click at [954, 604] on button "Save" at bounding box center [949, 604] width 23 height 13
click at [414, 91] on button "chevron_right" at bounding box center [415, 98] width 9 height 27
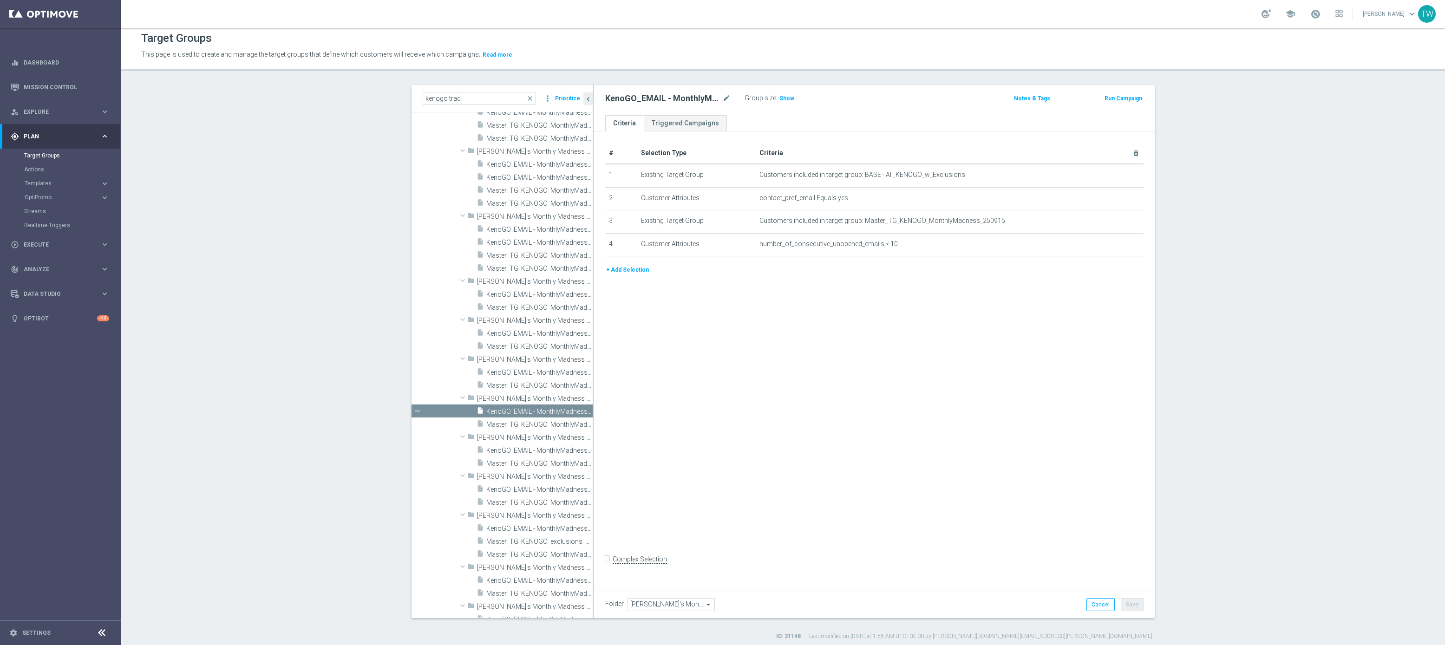
scroll to position [641, 0]
click at [315, 196] on section "kenogo trad close more_vert Prioritize Customer Target Groups library_add creat…" at bounding box center [783, 362] width 1324 height 555
